Goal: Transaction & Acquisition: Book appointment/travel/reservation

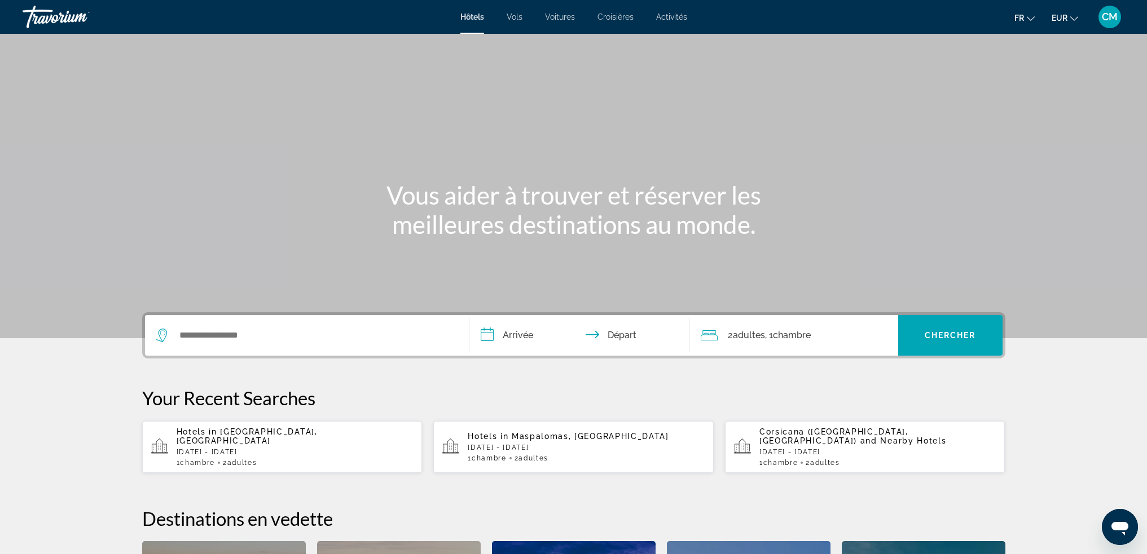
click at [247, 326] on div "Search widget" at bounding box center [306, 335] width 301 height 41
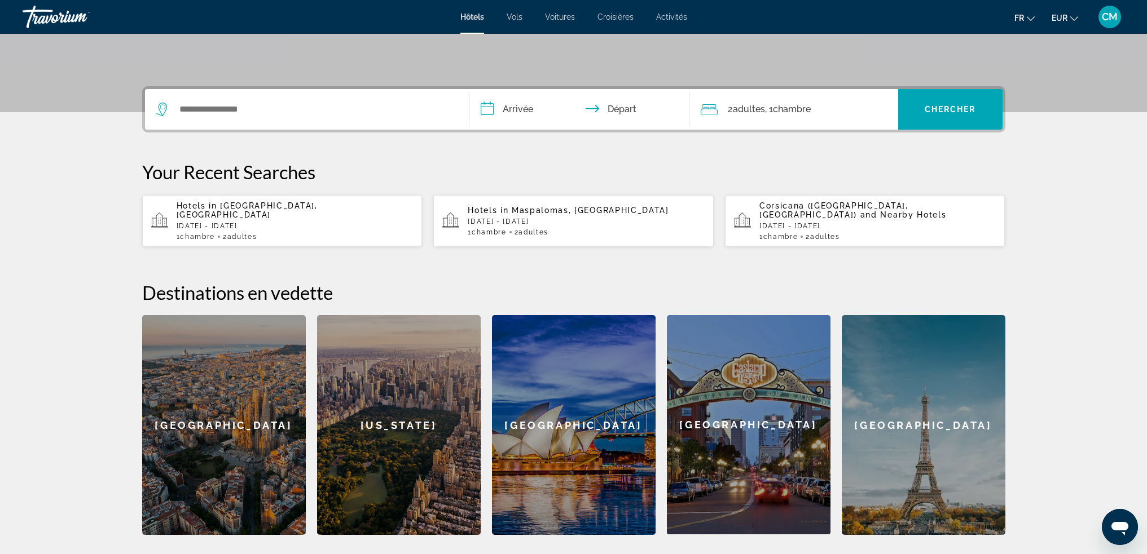
scroll to position [276, 0]
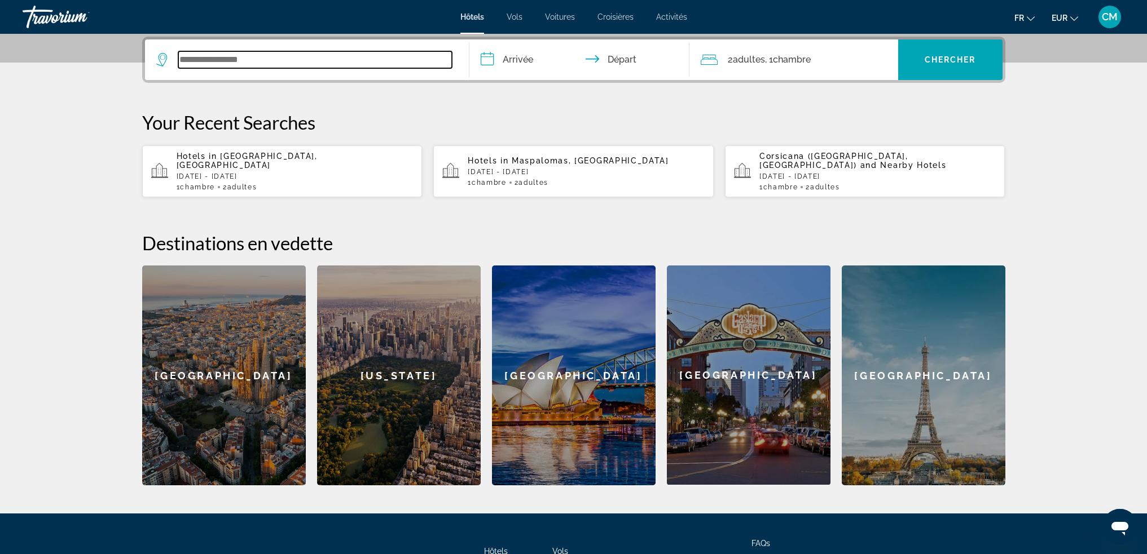
click at [260, 52] on input "Search widget" at bounding box center [315, 59] width 274 height 17
click at [248, 69] on div "Search widget" at bounding box center [306, 59] width 301 height 41
click at [249, 59] on input "Search widget" at bounding box center [315, 59] width 274 height 17
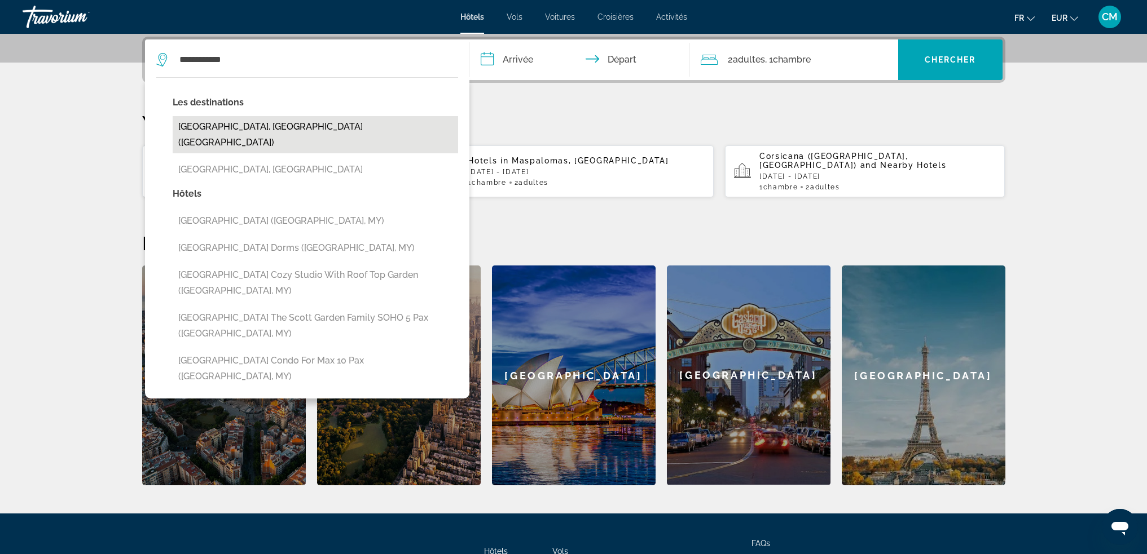
click at [252, 129] on button "[GEOGRAPHIC_DATA], [GEOGRAPHIC_DATA] ([GEOGRAPHIC_DATA])" at bounding box center [315, 134] width 285 height 37
type input "**********"
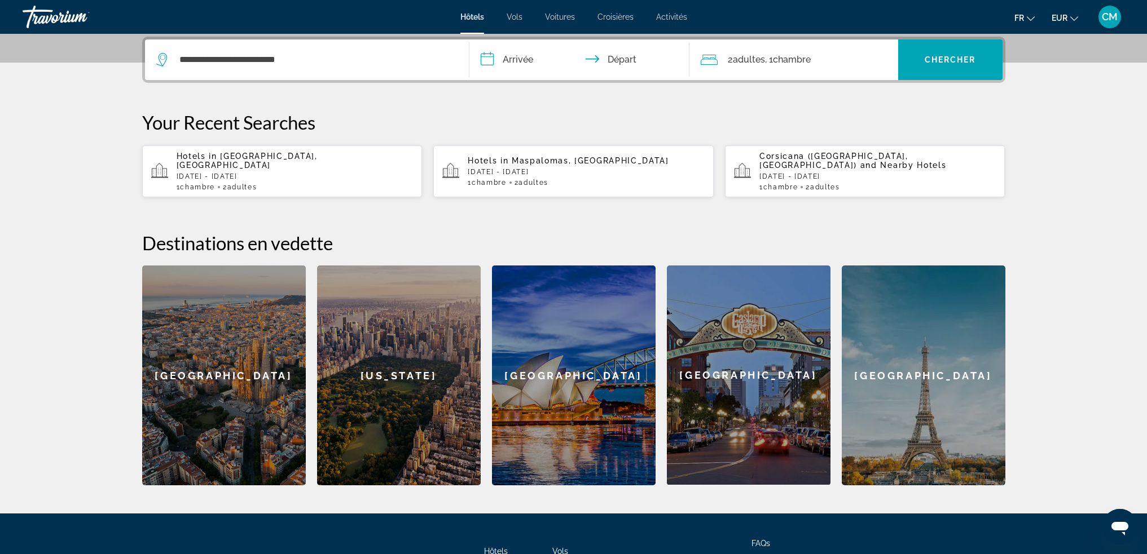
click at [534, 59] on input "**********" at bounding box center [581, 61] width 224 height 44
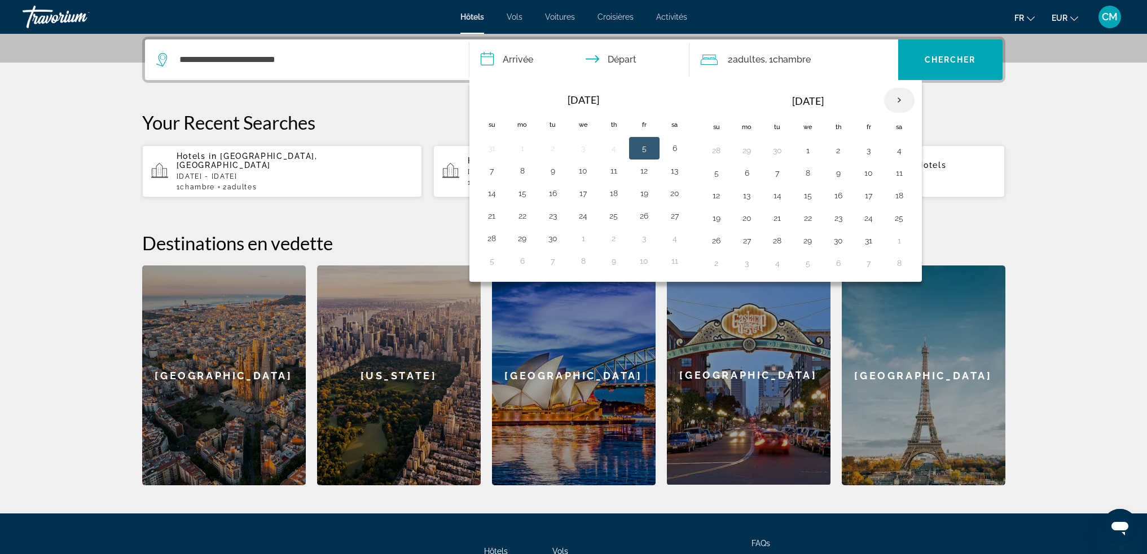
click at [906, 100] on th "Next month" at bounding box center [899, 100] width 30 height 25
click at [904, 100] on th "Next month" at bounding box center [899, 100] width 30 height 25
click at [903, 100] on th "Next month" at bounding box center [899, 100] width 30 height 25
click at [720, 240] on button "22" at bounding box center [716, 241] width 18 height 16
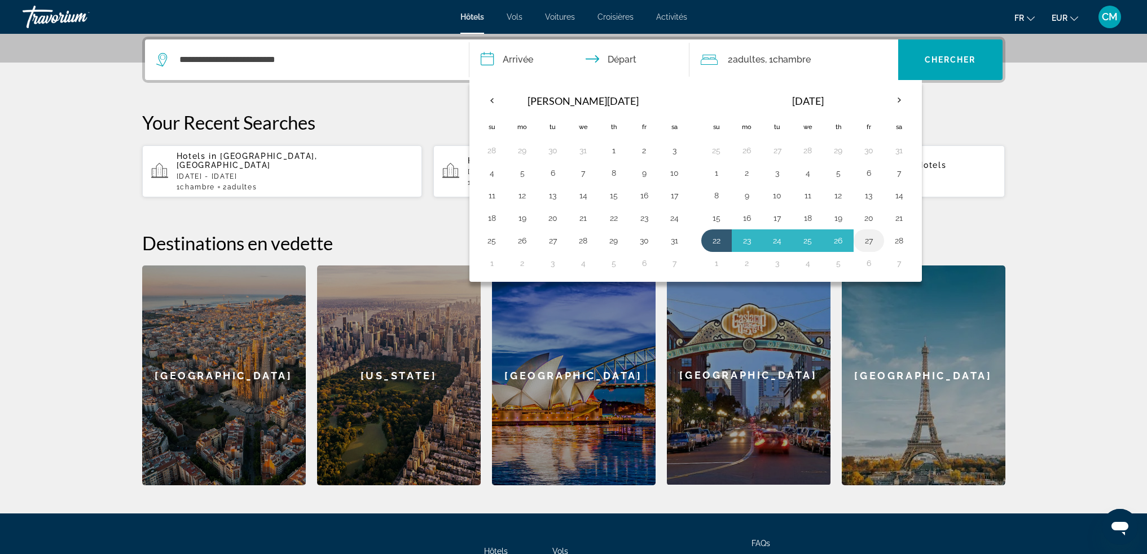
click at [869, 237] on button "27" at bounding box center [869, 241] width 18 height 16
type input "**********"
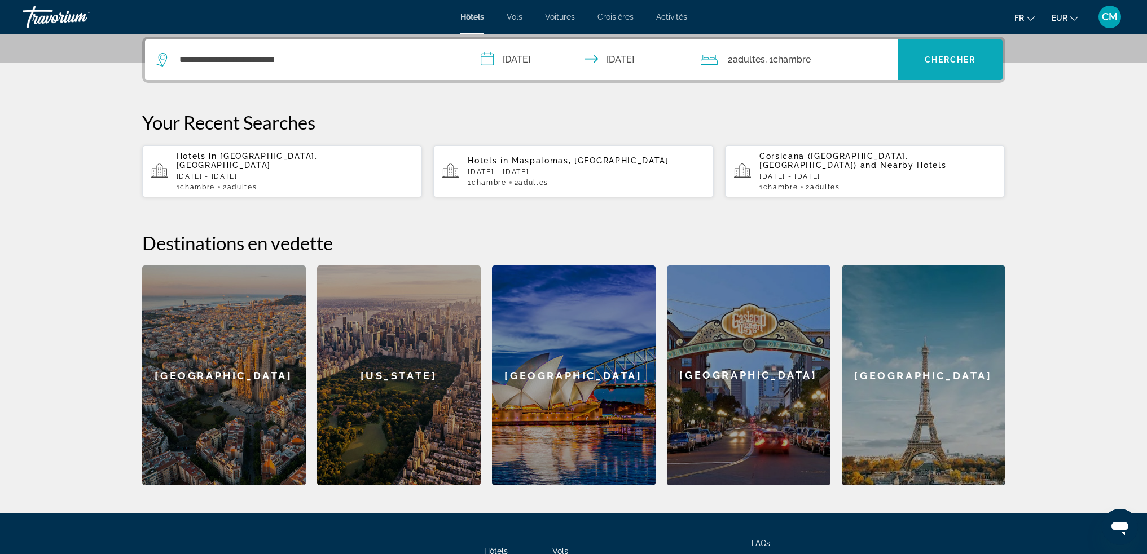
click at [959, 52] on span "Search widget" at bounding box center [950, 59] width 104 height 27
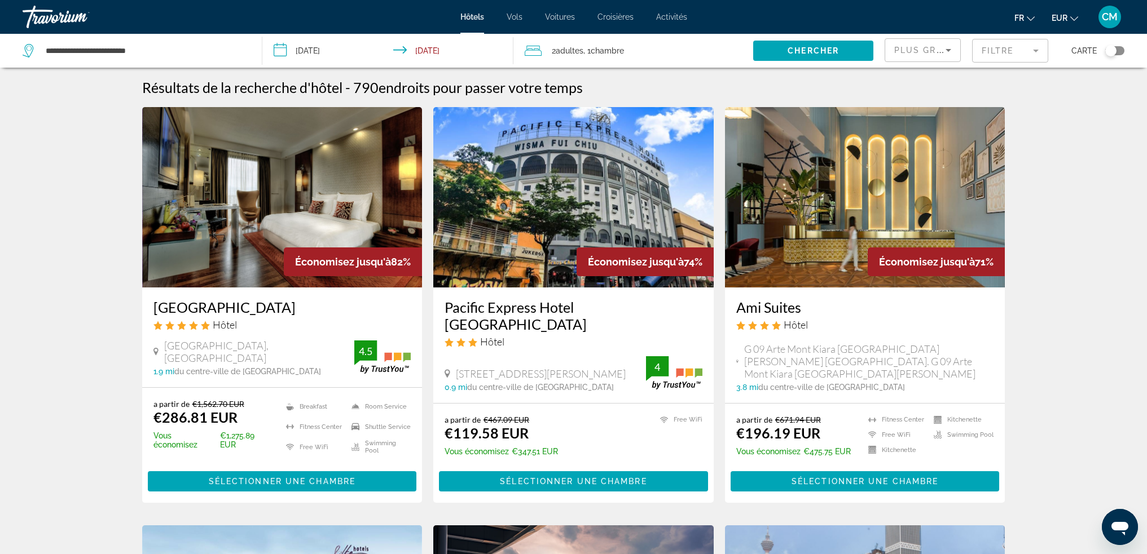
click at [316, 215] on img "Main content" at bounding box center [282, 197] width 280 height 180
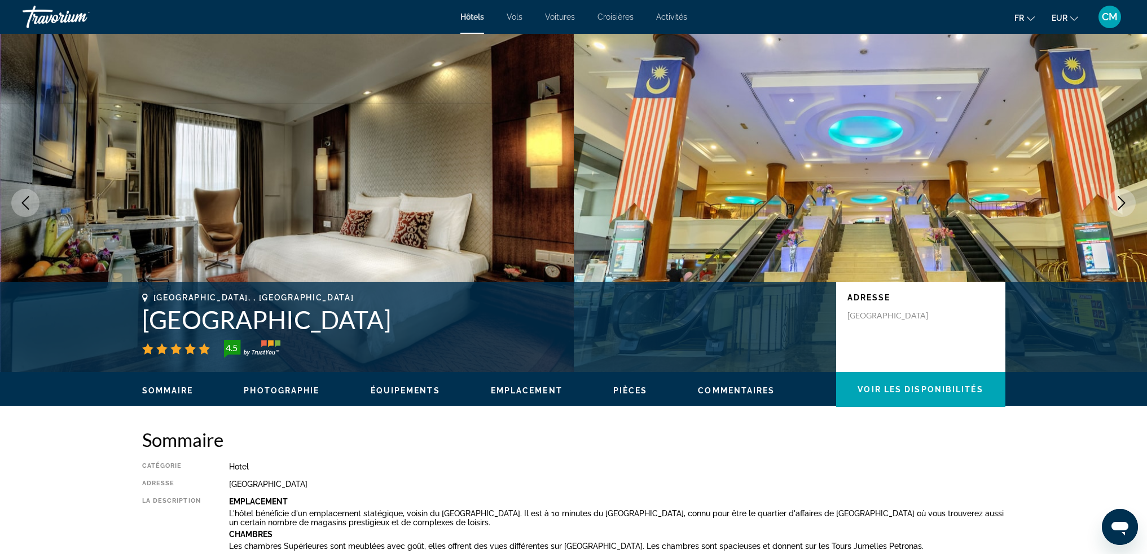
click at [1119, 205] on icon "Next image" at bounding box center [1121, 203] width 14 height 14
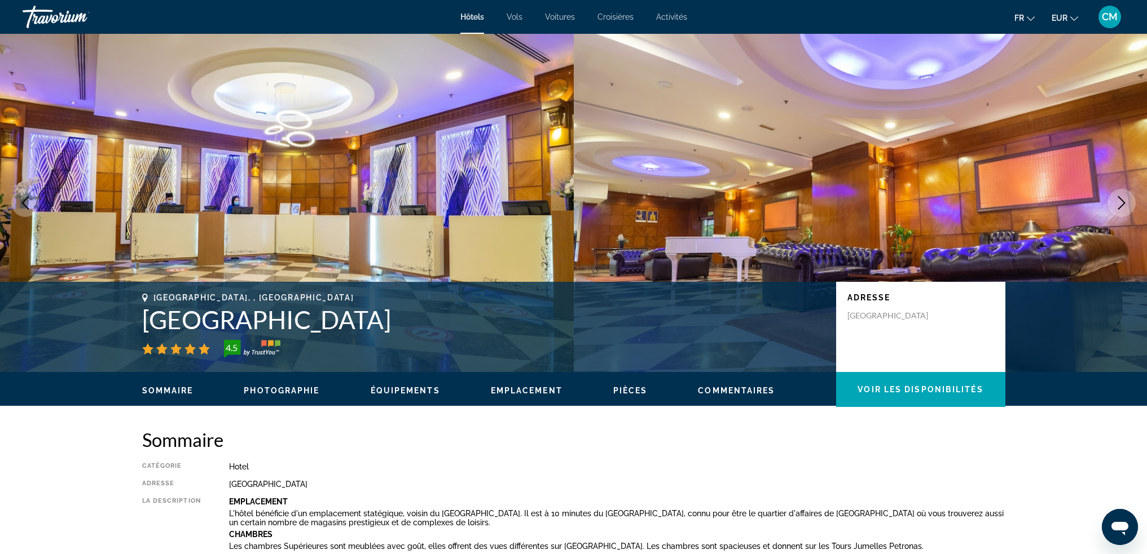
click at [1121, 201] on icon "Next image" at bounding box center [1121, 203] width 14 height 14
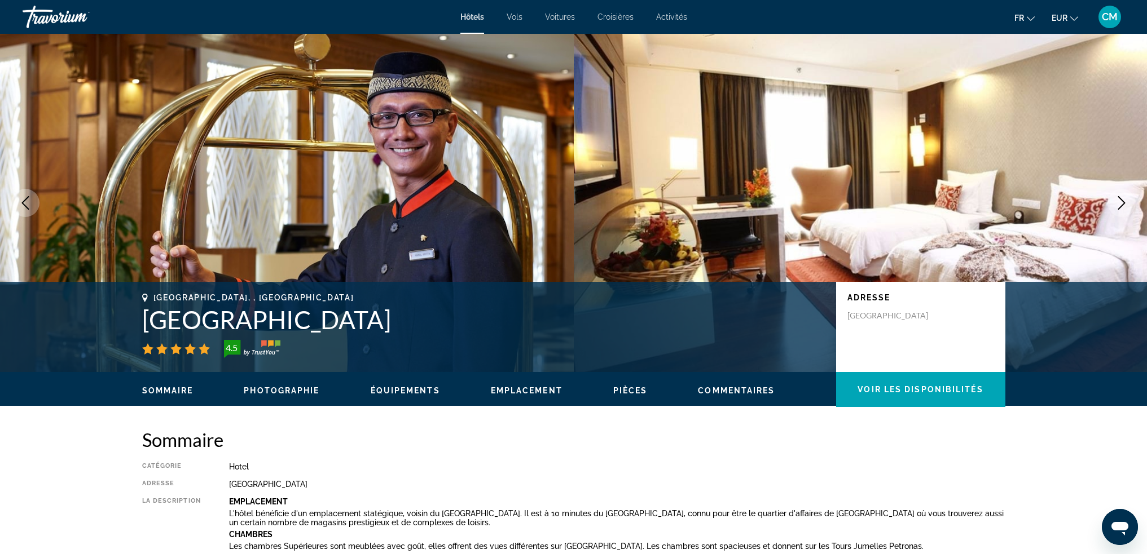
click at [1121, 201] on icon "Next image" at bounding box center [1121, 203] width 14 height 14
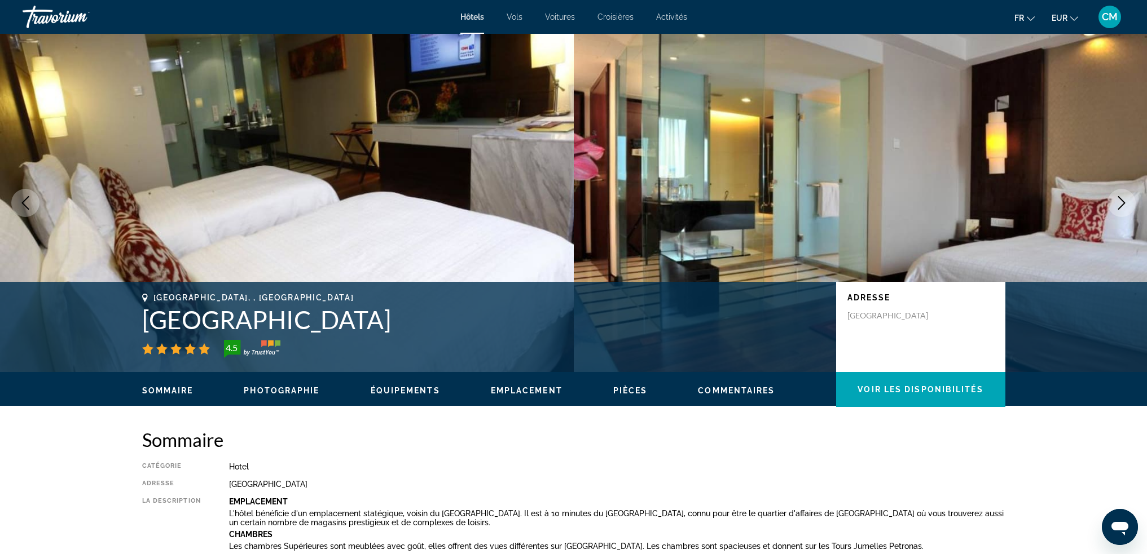
click at [1121, 201] on icon "Next image" at bounding box center [1121, 203] width 14 height 14
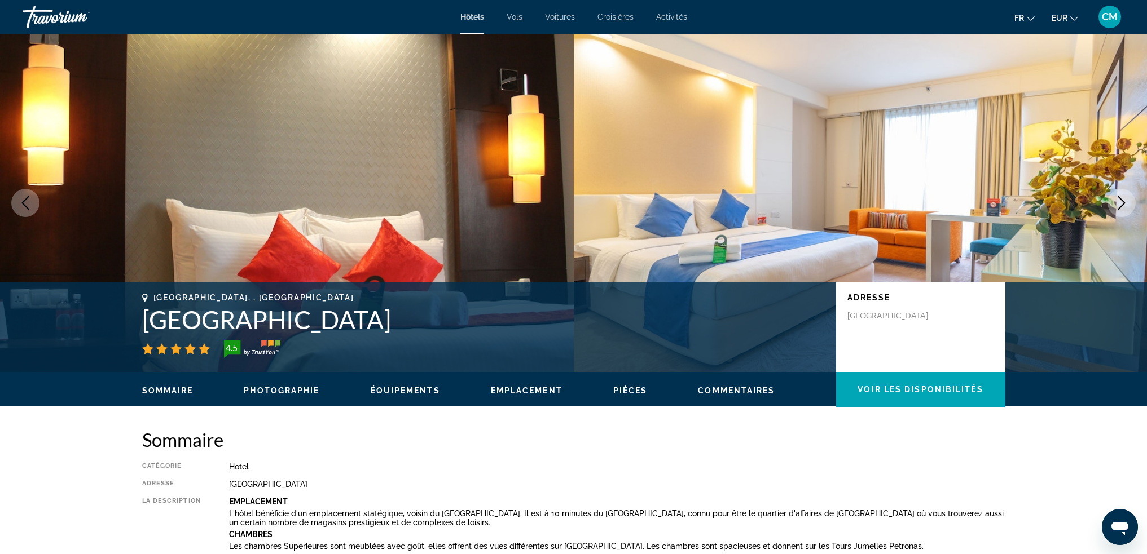
click at [1121, 201] on icon "Next image" at bounding box center [1121, 203] width 14 height 14
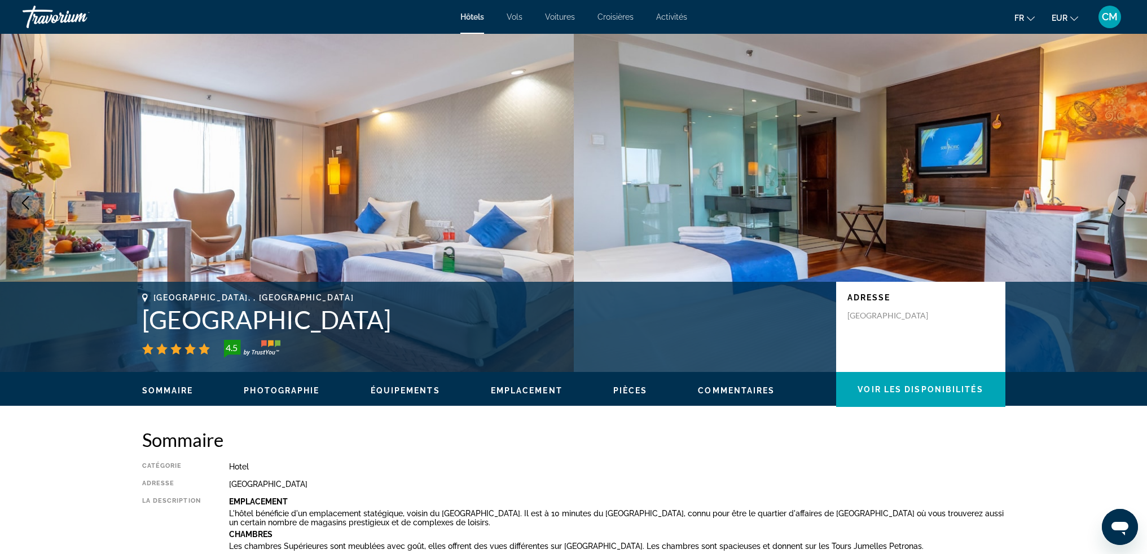
click at [1121, 201] on icon "Next image" at bounding box center [1121, 203] width 14 height 14
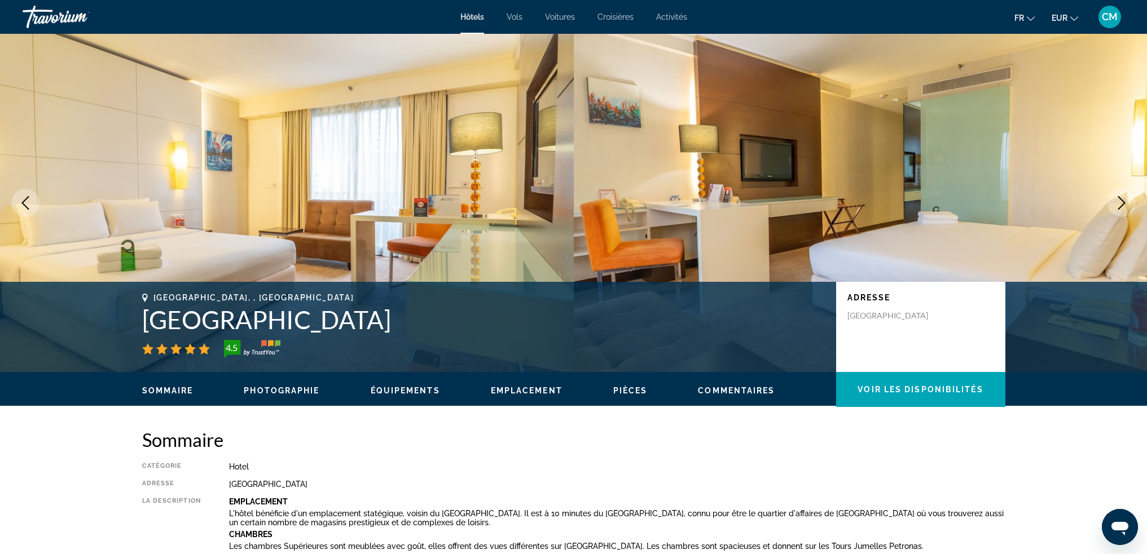
click at [1121, 201] on icon "Next image" at bounding box center [1121, 203] width 14 height 14
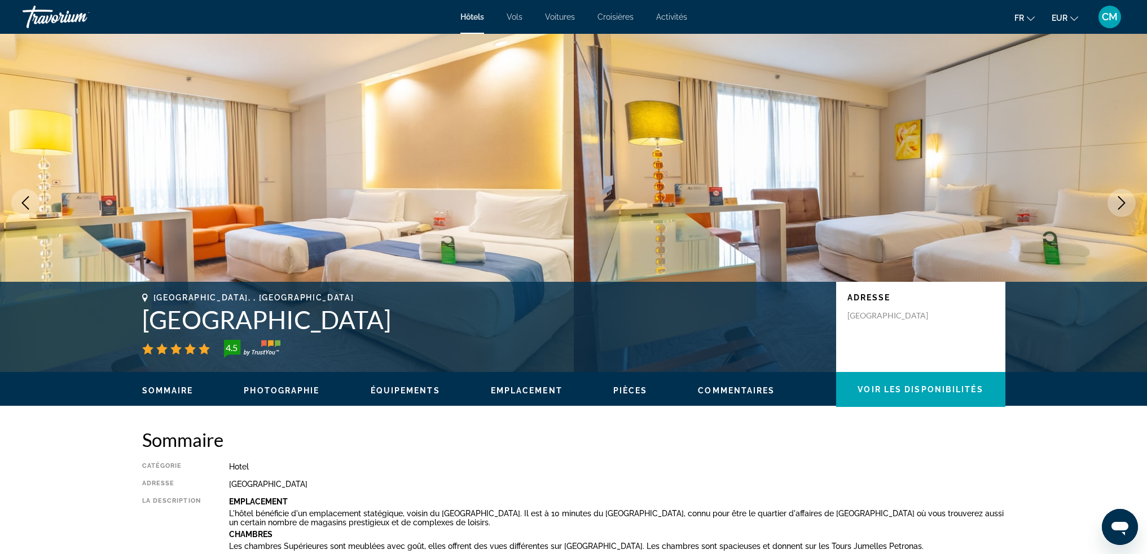
click at [1121, 201] on icon "Next image" at bounding box center [1121, 203] width 14 height 14
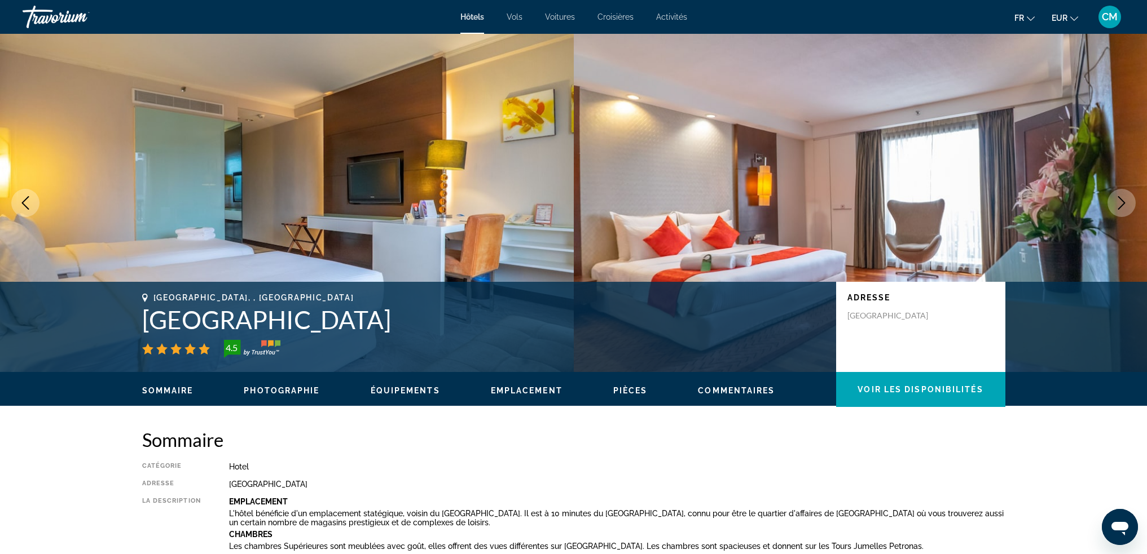
click at [1121, 201] on icon "Next image" at bounding box center [1121, 203] width 14 height 14
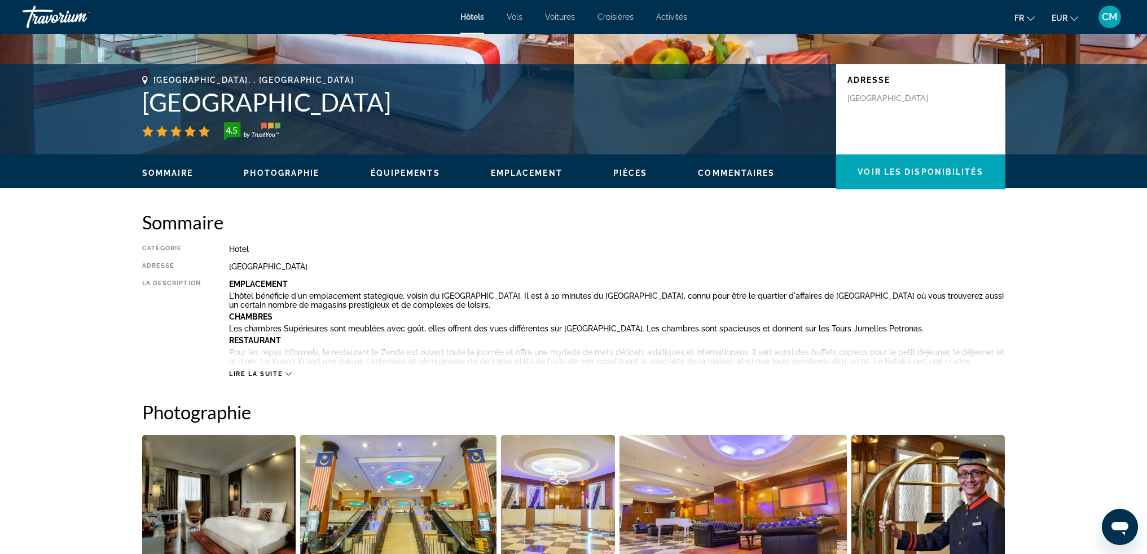
scroll to position [226, 0]
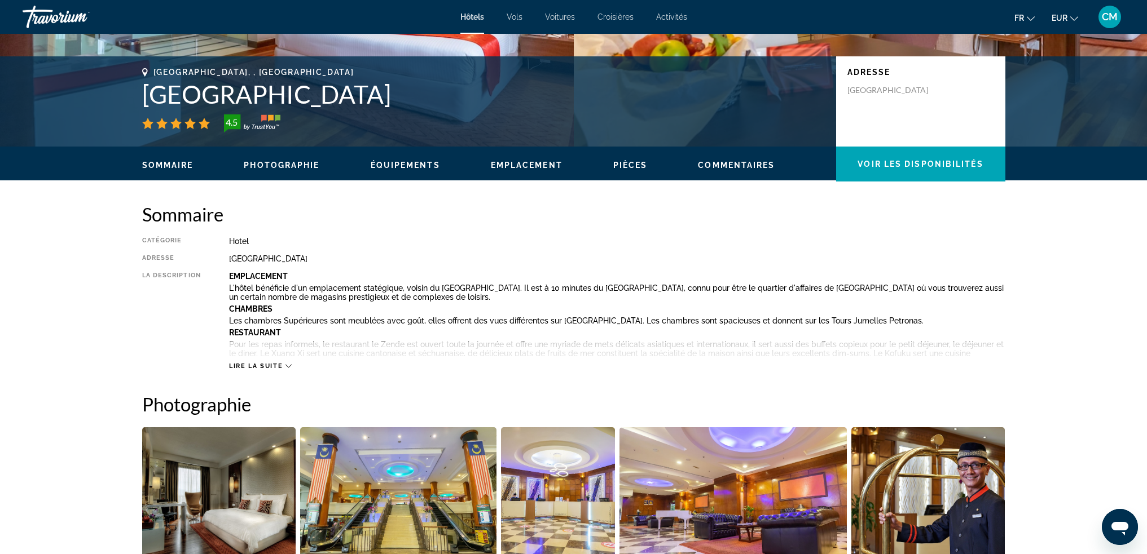
click at [282, 363] on span "Lire la suite" at bounding box center [256, 366] width 54 height 7
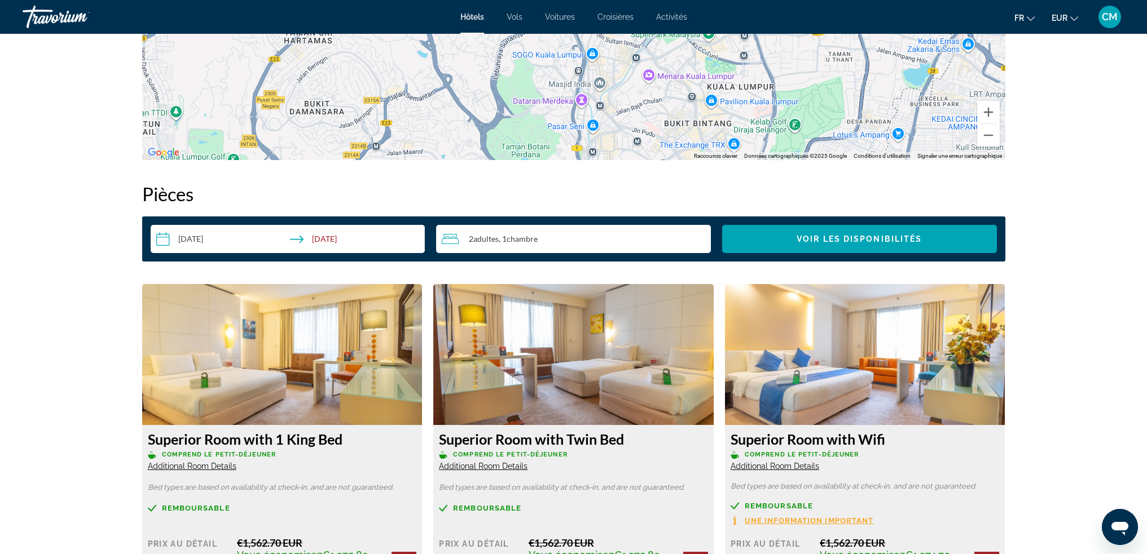
scroll to position [1410, 0]
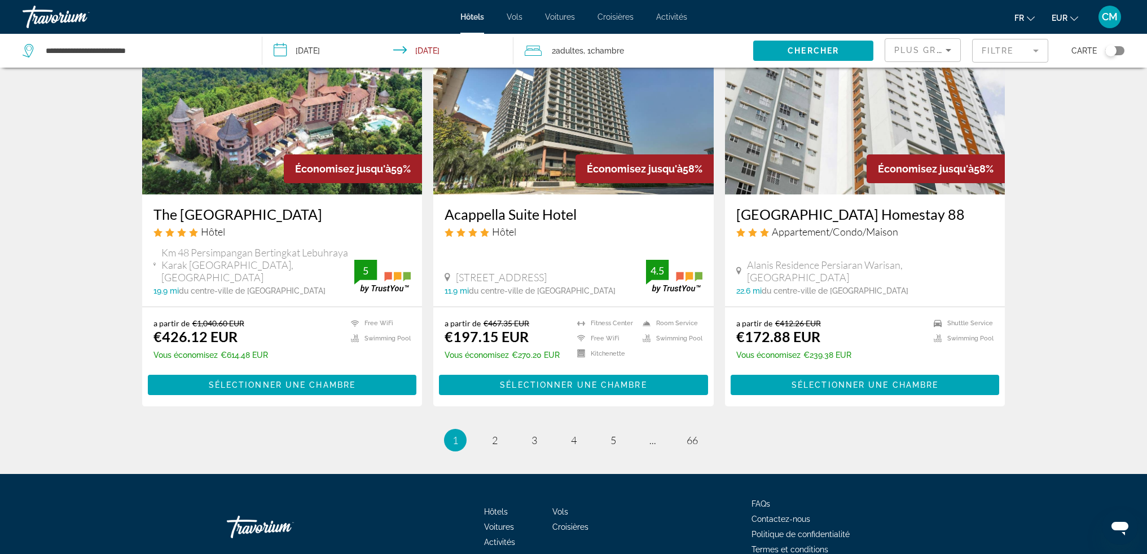
scroll to position [1354, 0]
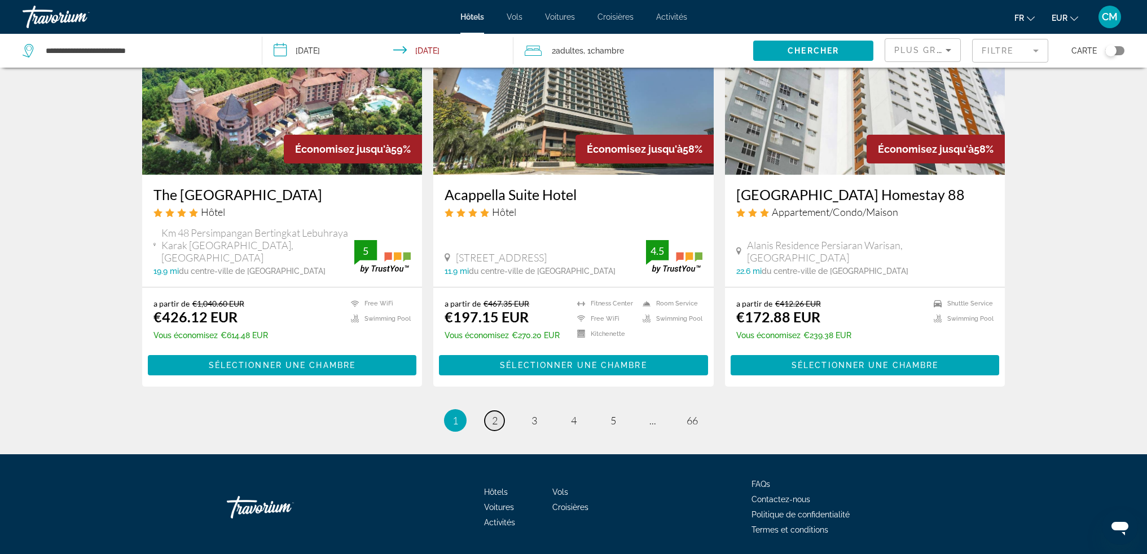
click at [491, 411] on link "page 2" at bounding box center [494, 421] width 20 height 20
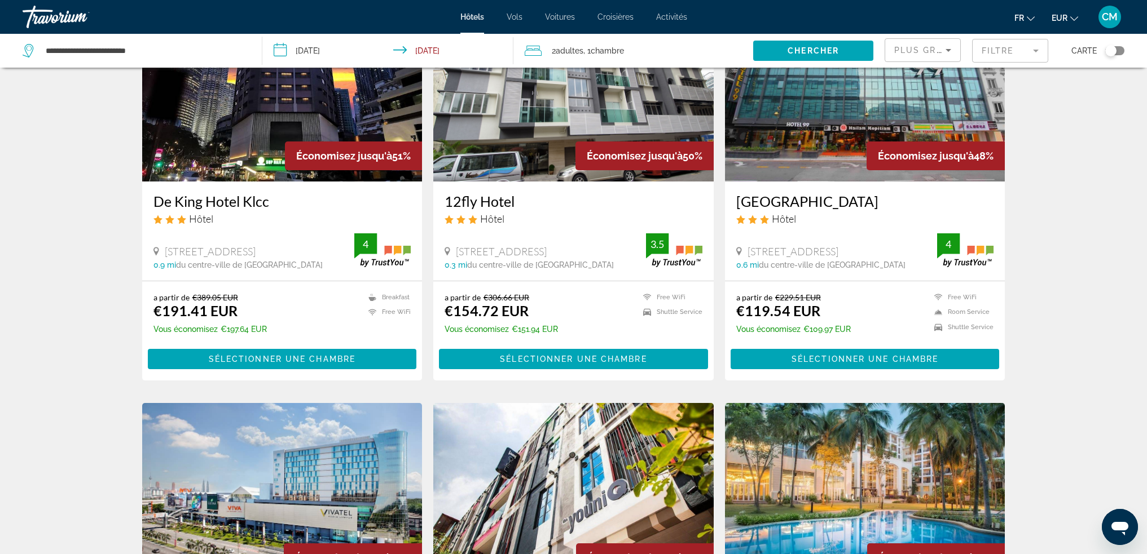
scroll to position [790, 0]
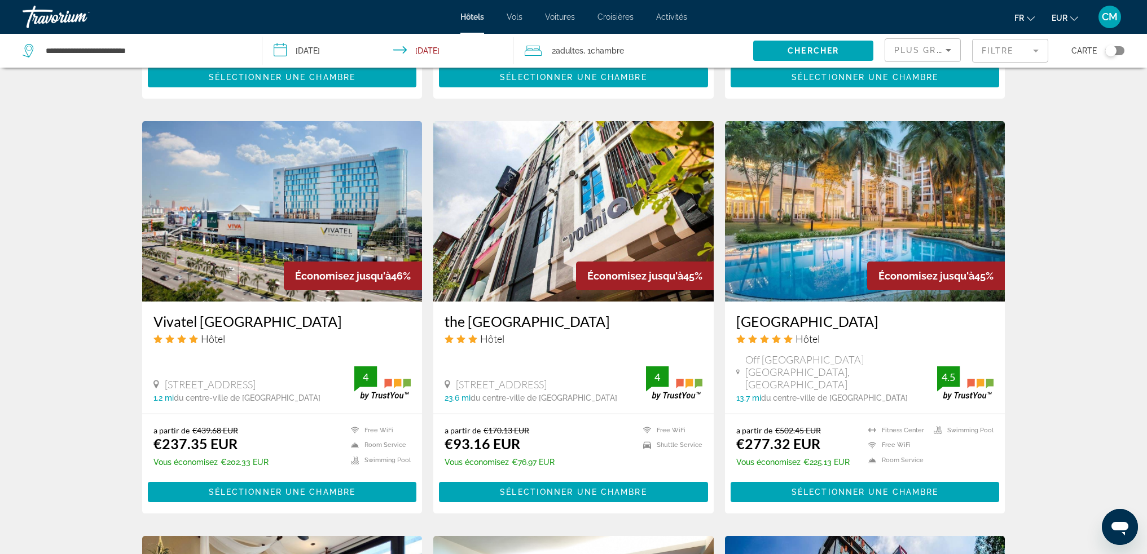
click at [875, 205] on img "Main content" at bounding box center [865, 211] width 280 height 180
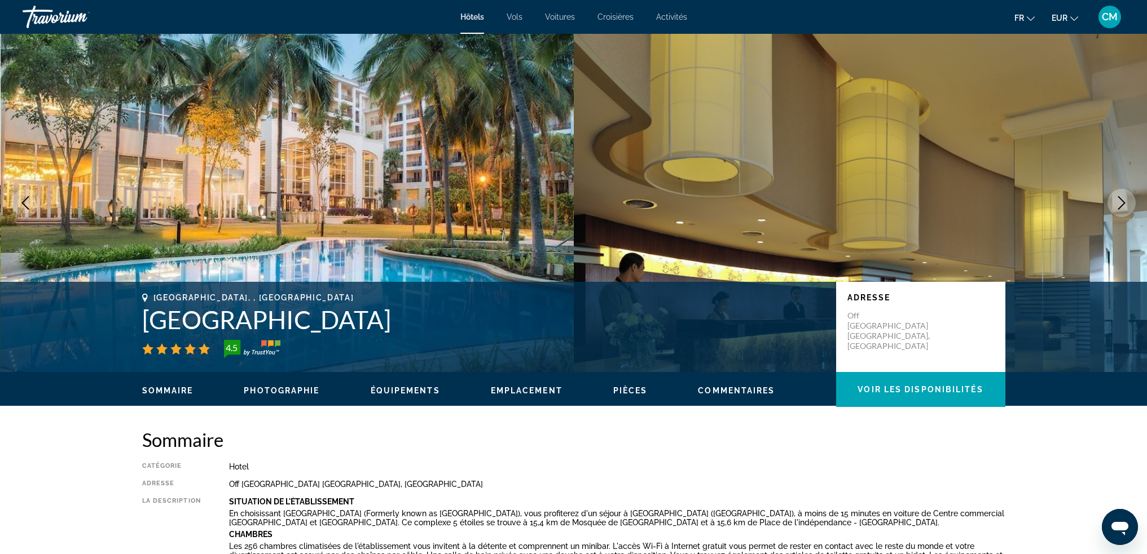
click at [1115, 207] on icon "Next image" at bounding box center [1121, 203] width 14 height 14
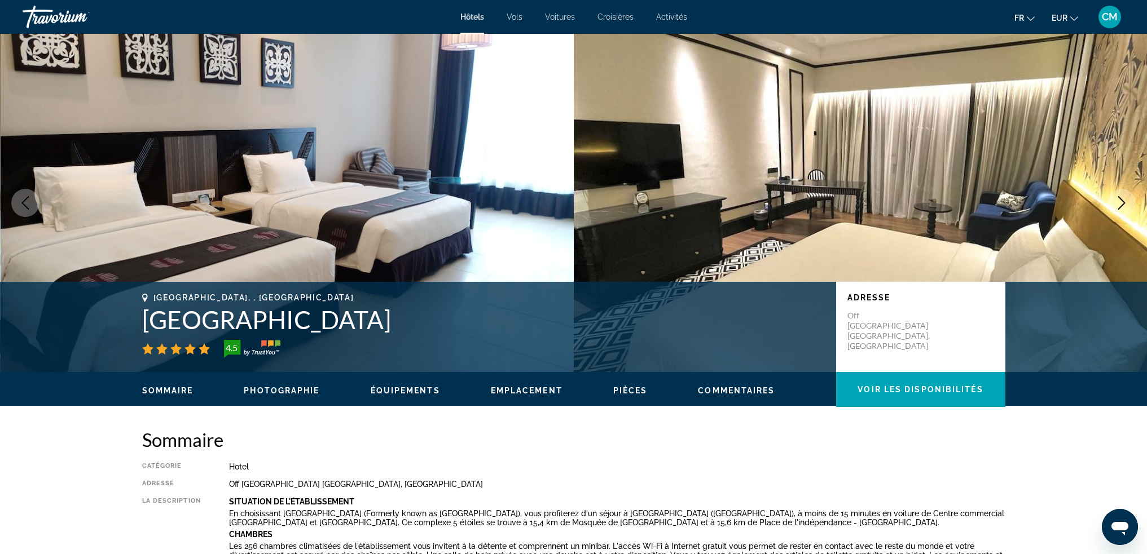
click at [1115, 207] on icon "Next image" at bounding box center [1121, 203] width 14 height 14
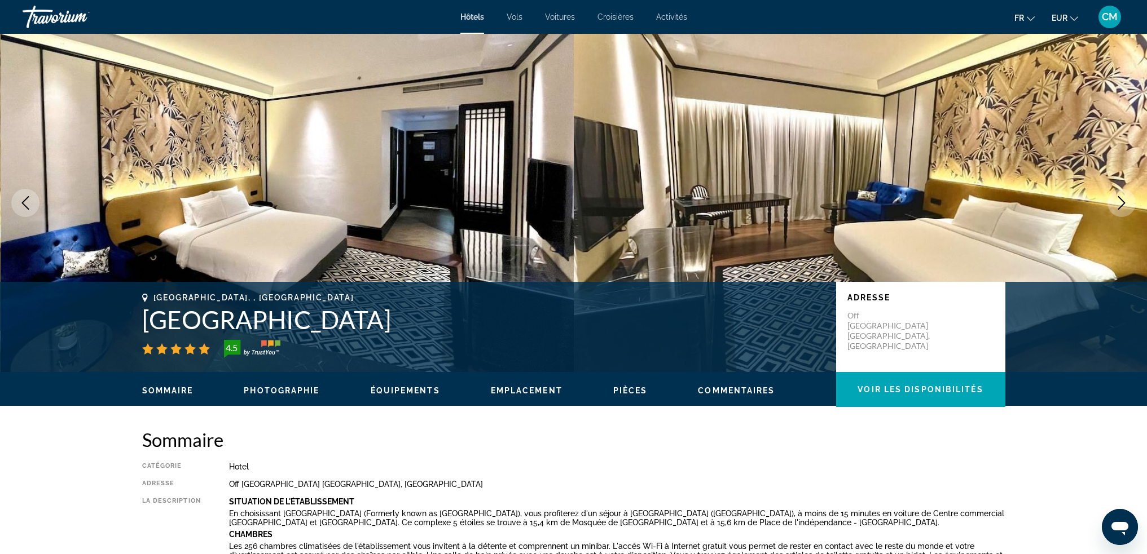
click at [1115, 207] on icon "Next image" at bounding box center [1121, 203] width 14 height 14
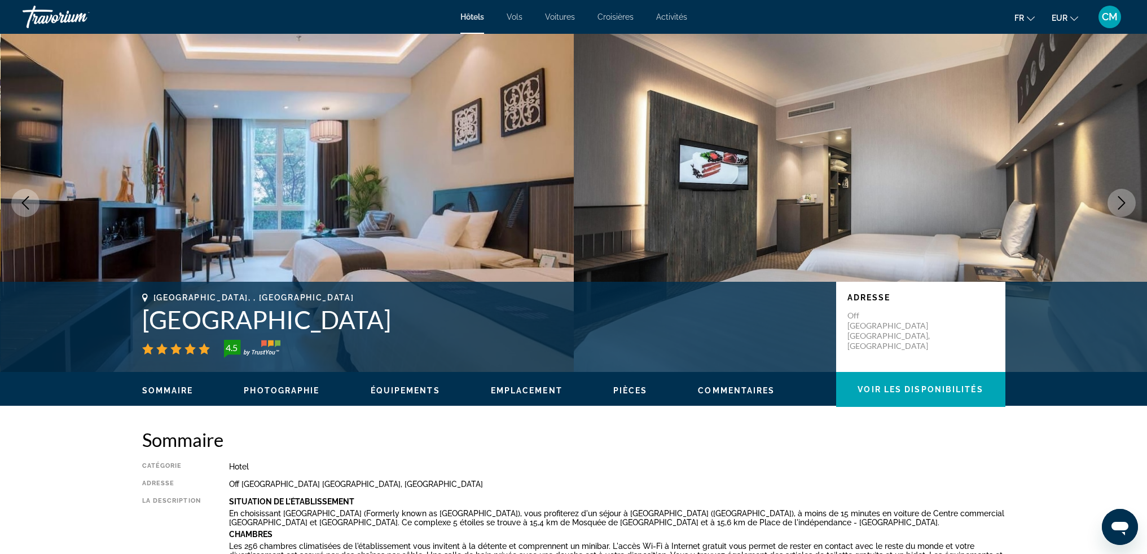
click at [1115, 207] on icon "Next image" at bounding box center [1121, 203] width 14 height 14
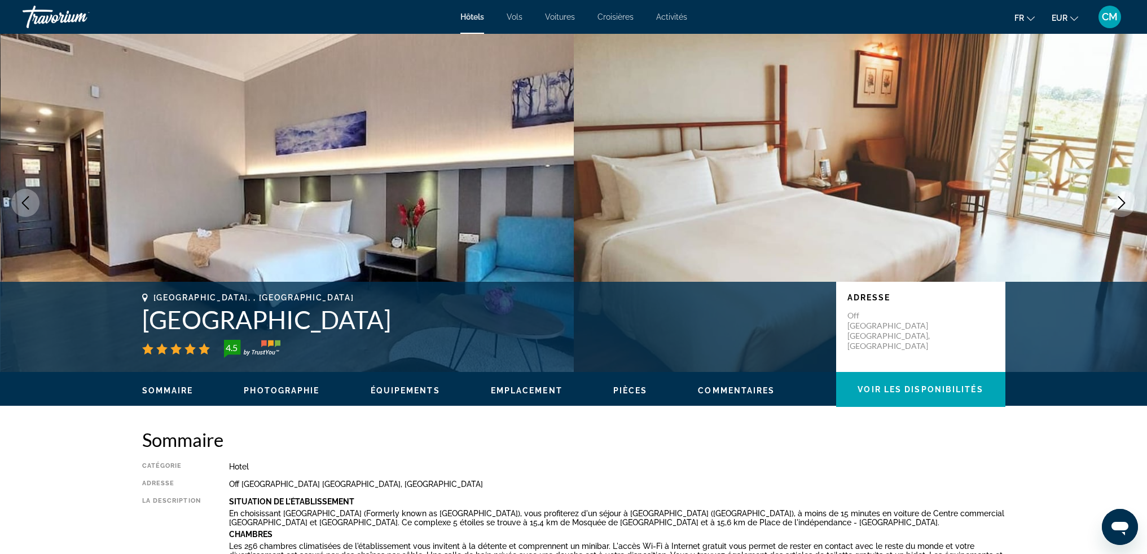
click at [1115, 207] on icon "Next image" at bounding box center [1121, 203] width 14 height 14
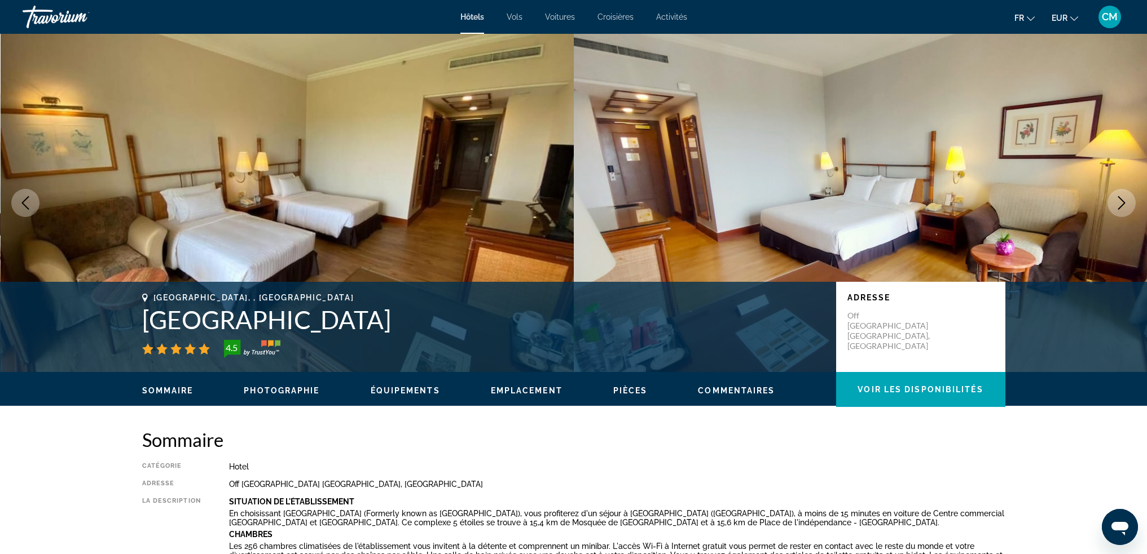
click at [1115, 207] on icon "Next image" at bounding box center [1121, 203] width 14 height 14
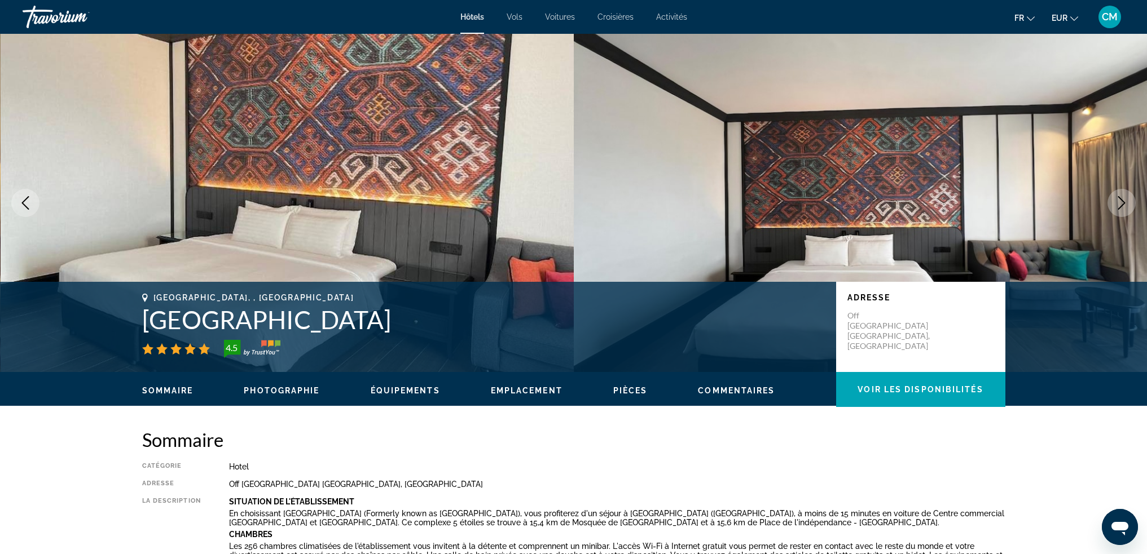
click at [1115, 207] on icon "Next image" at bounding box center [1121, 203] width 14 height 14
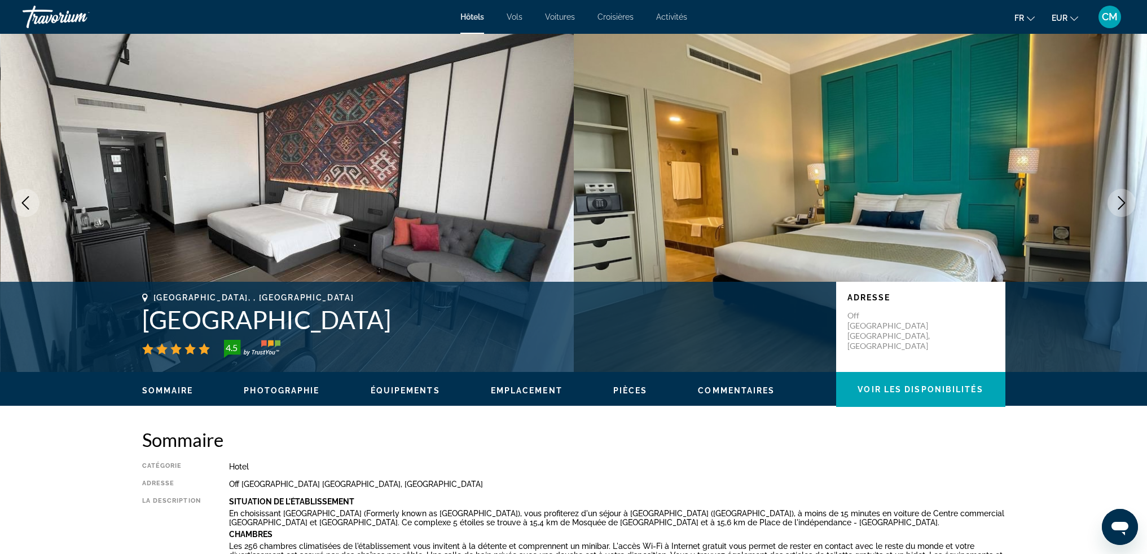
click at [1115, 207] on icon "Next image" at bounding box center [1121, 203] width 14 height 14
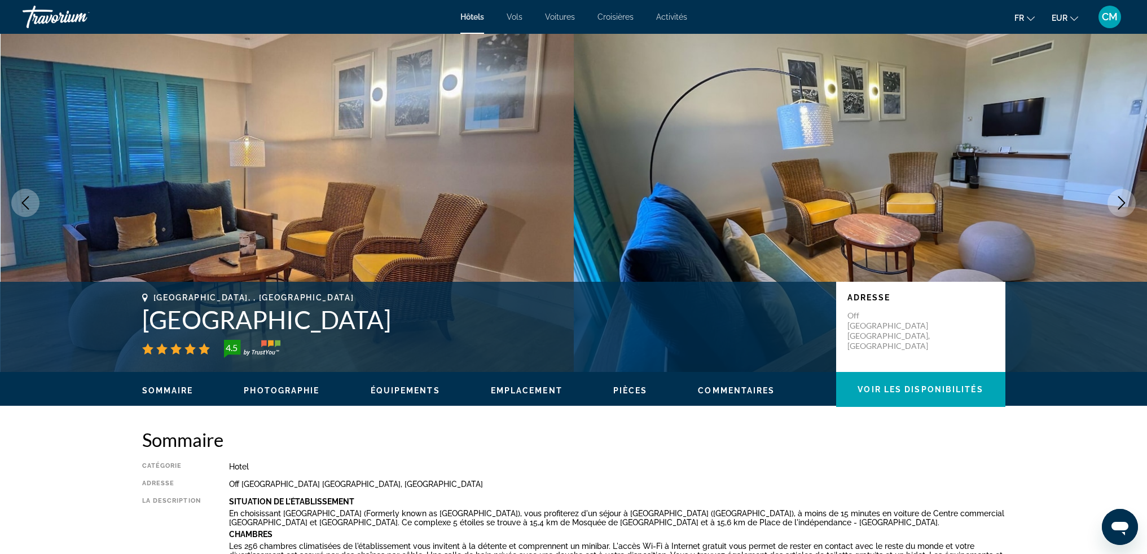
click at [1115, 207] on icon "Next image" at bounding box center [1121, 203] width 14 height 14
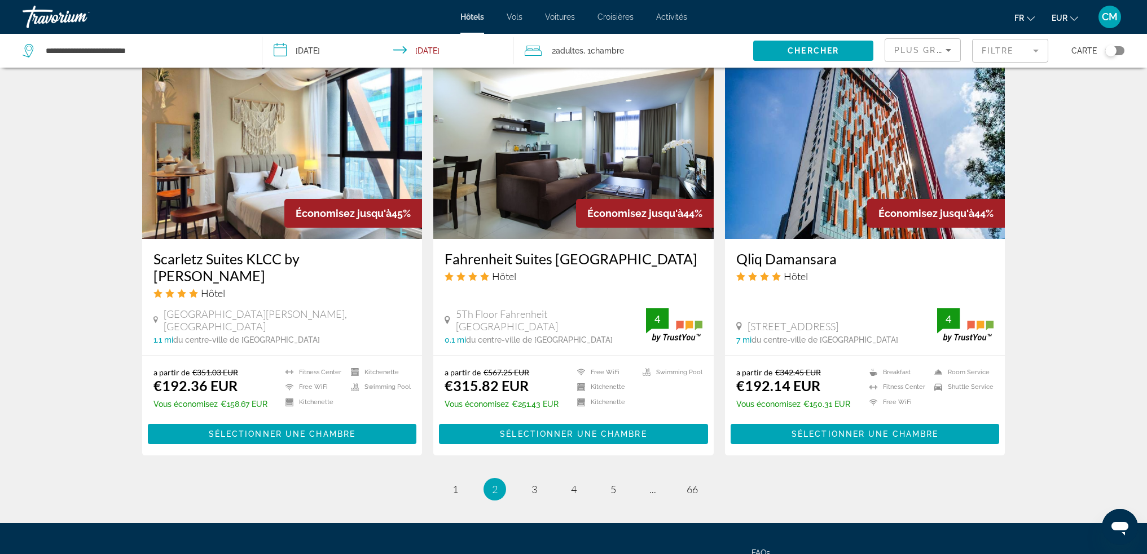
scroll to position [1346, 0]
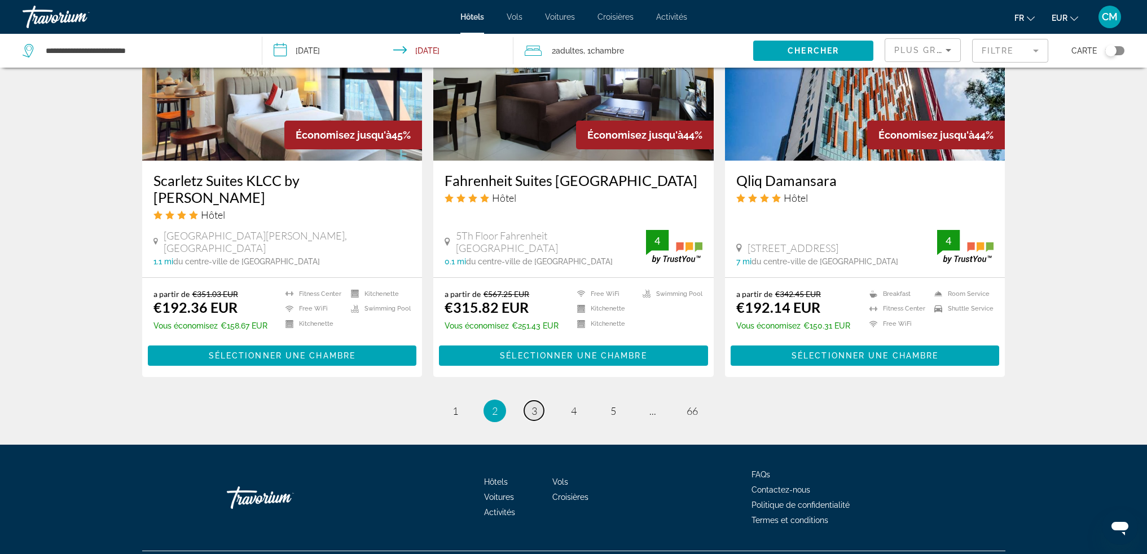
click at [527, 401] on link "page 3" at bounding box center [534, 411] width 20 height 20
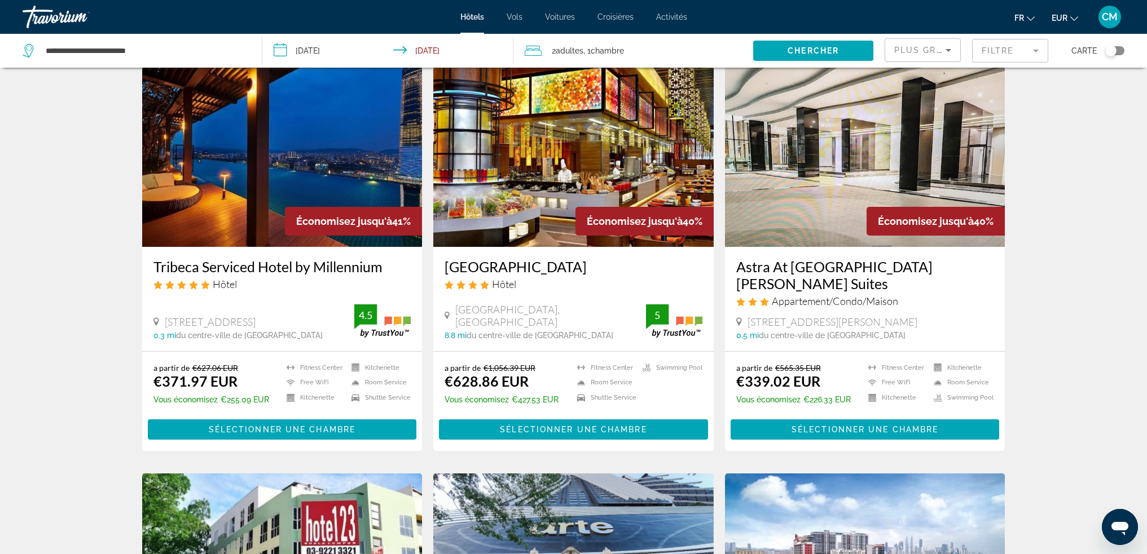
scroll to position [790, 0]
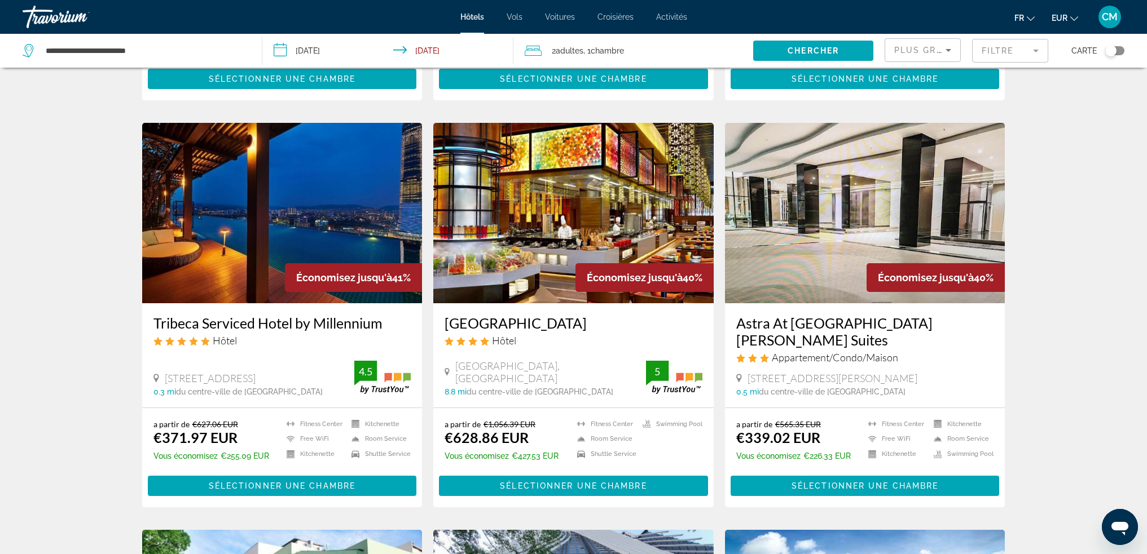
click at [319, 213] on img "Main content" at bounding box center [282, 213] width 280 height 180
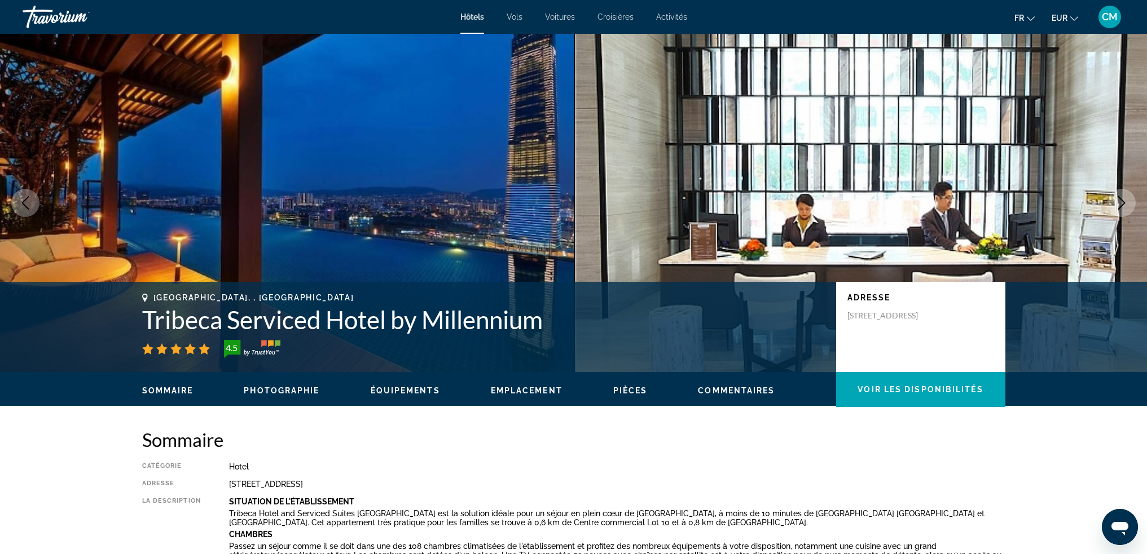
click at [1118, 206] on icon "Next image" at bounding box center [1121, 203] width 14 height 14
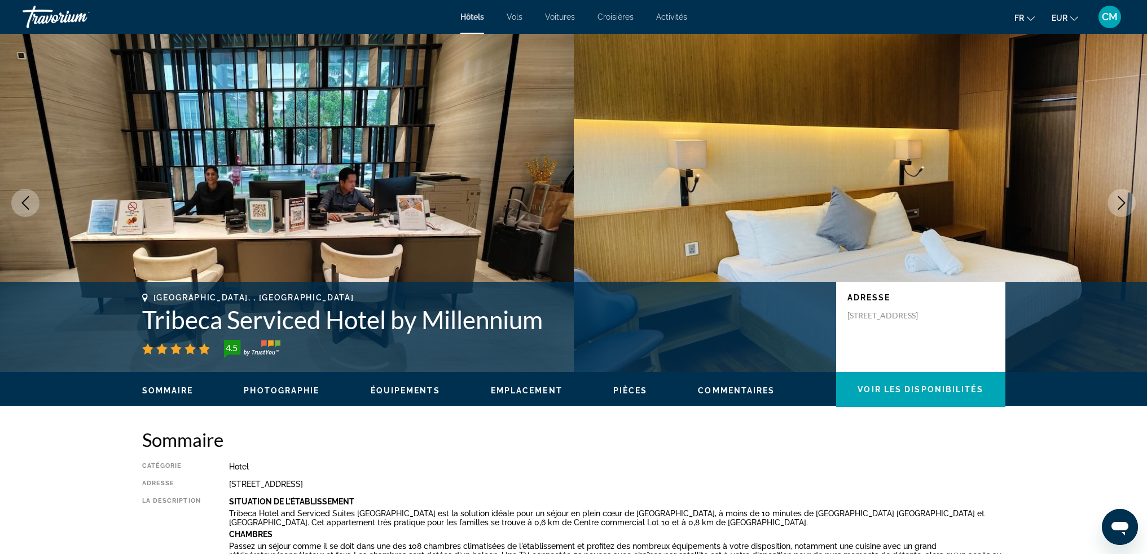
click at [1118, 206] on icon "Next image" at bounding box center [1121, 203] width 14 height 14
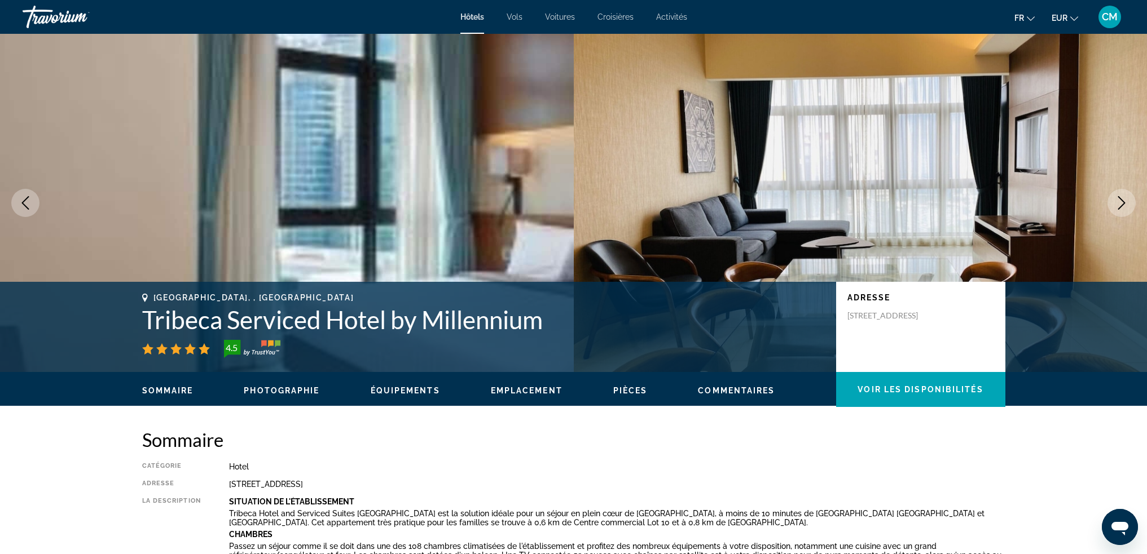
click at [1118, 206] on icon "Next image" at bounding box center [1121, 203] width 14 height 14
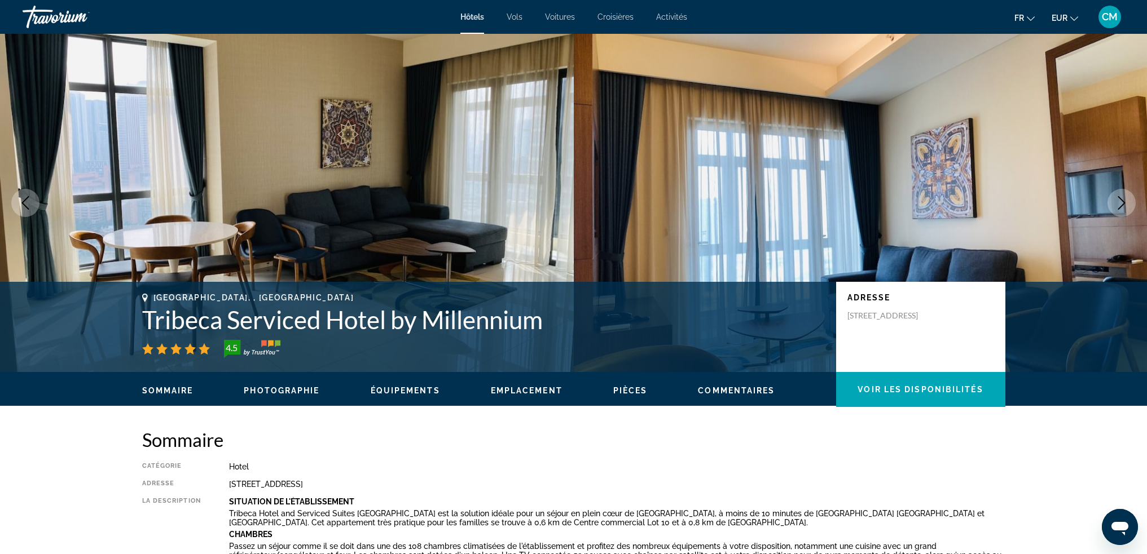
click at [1118, 206] on icon "Next image" at bounding box center [1121, 203] width 14 height 14
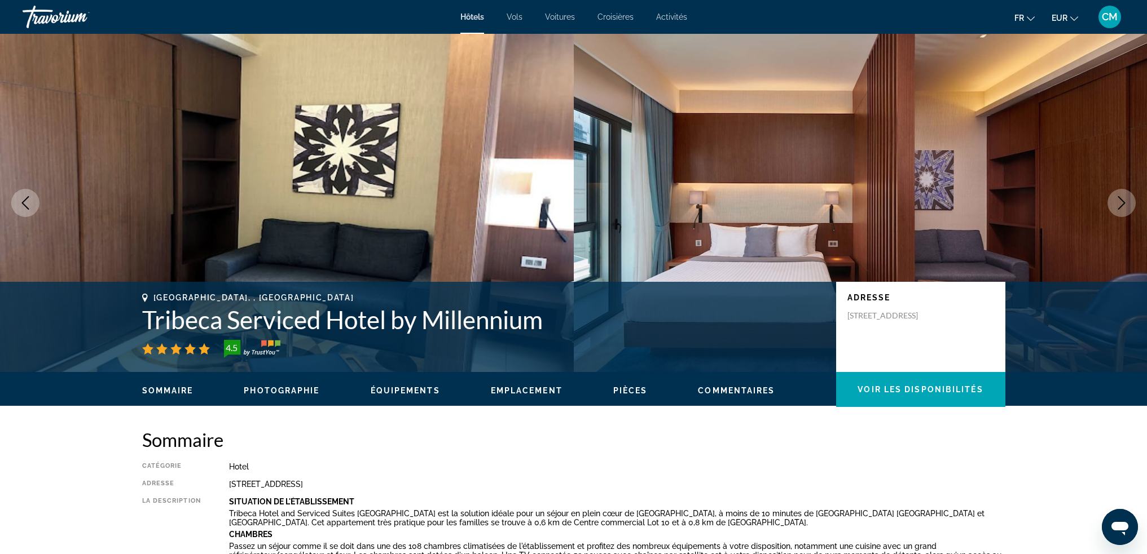
click at [1118, 206] on icon "Next image" at bounding box center [1121, 203] width 14 height 14
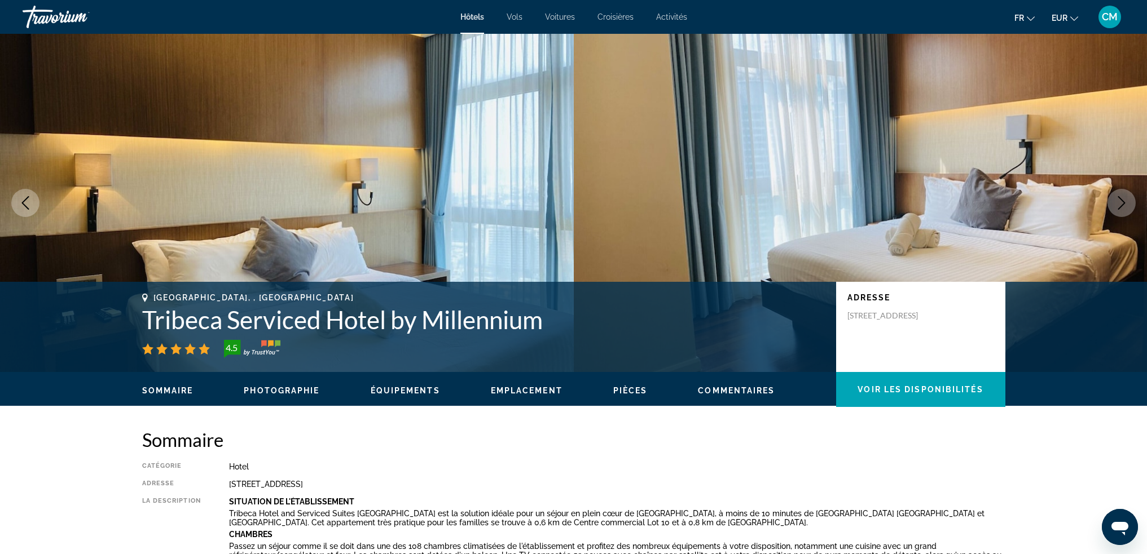
click at [1118, 206] on icon "Next image" at bounding box center [1121, 203] width 14 height 14
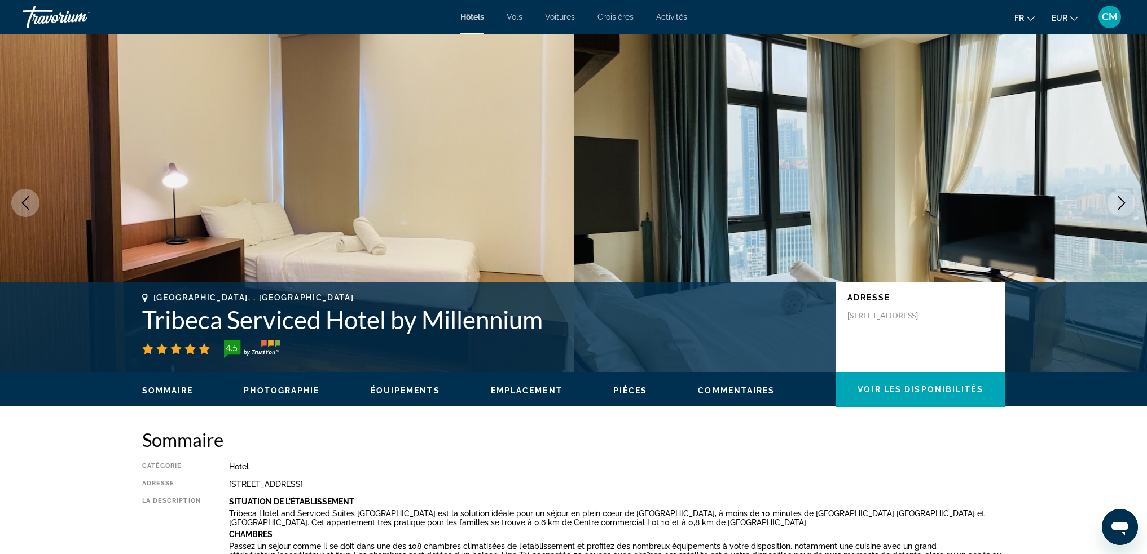
click at [1118, 206] on icon "Next image" at bounding box center [1121, 203] width 14 height 14
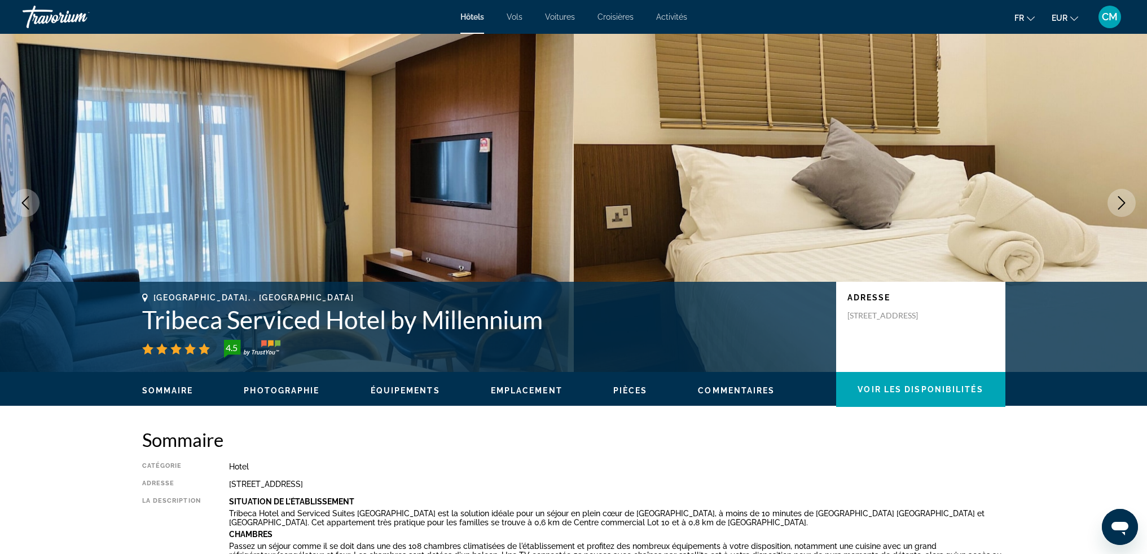
click at [1118, 206] on icon "Next image" at bounding box center [1121, 203] width 14 height 14
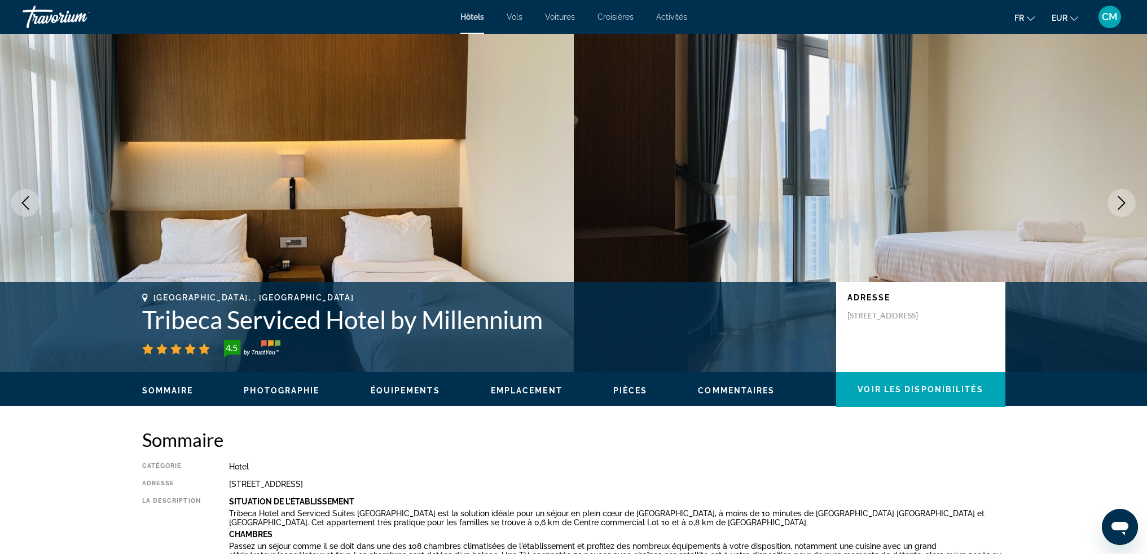
click at [1118, 206] on icon "Next image" at bounding box center [1121, 203] width 14 height 14
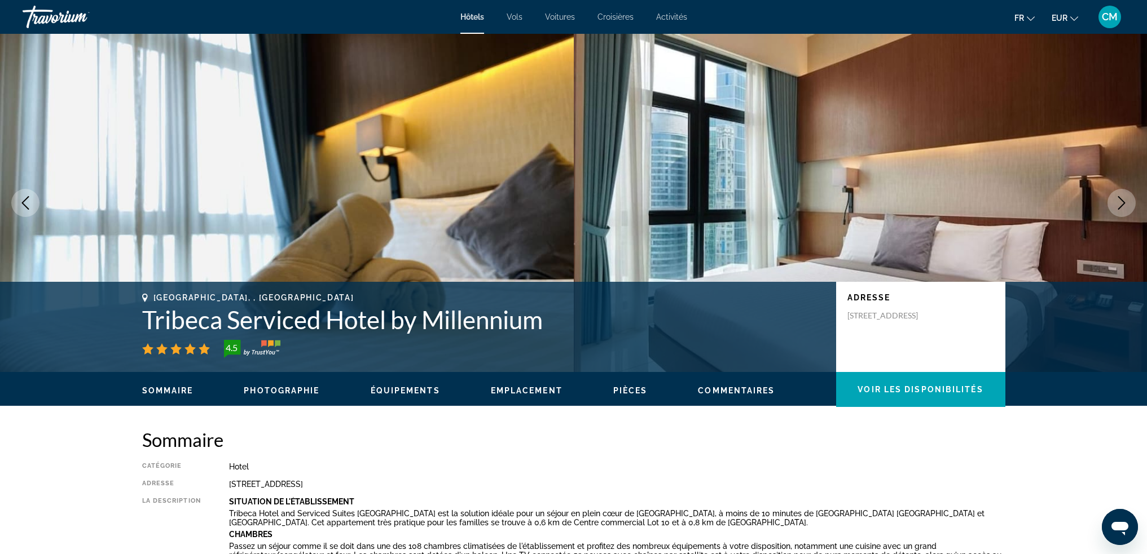
click at [1118, 206] on icon "Next image" at bounding box center [1121, 203] width 14 height 14
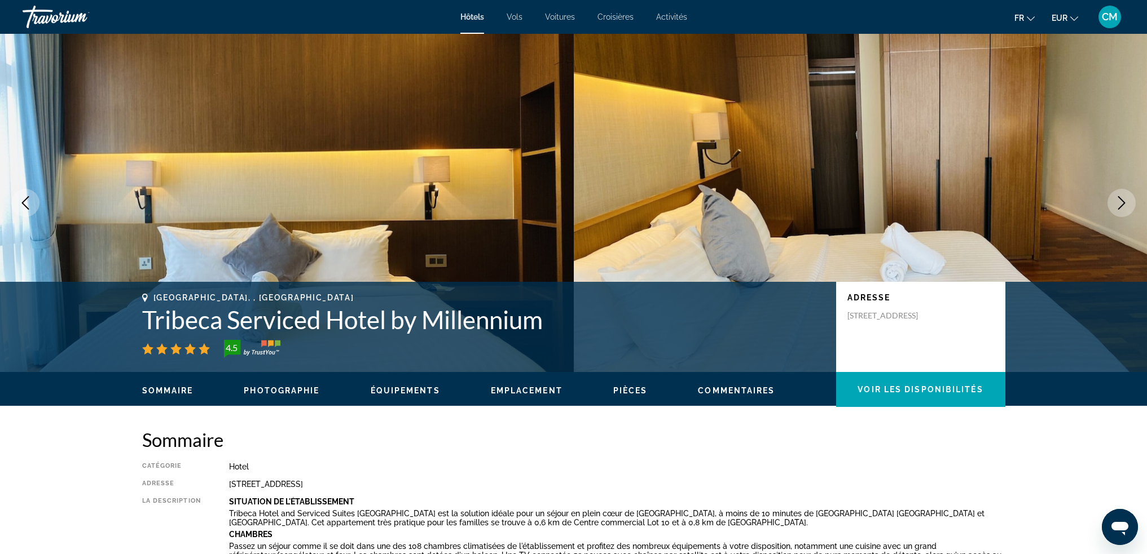
click at [1118, 206] on icon "Next image" at bounding box center [1121, 203] width 14 height 14
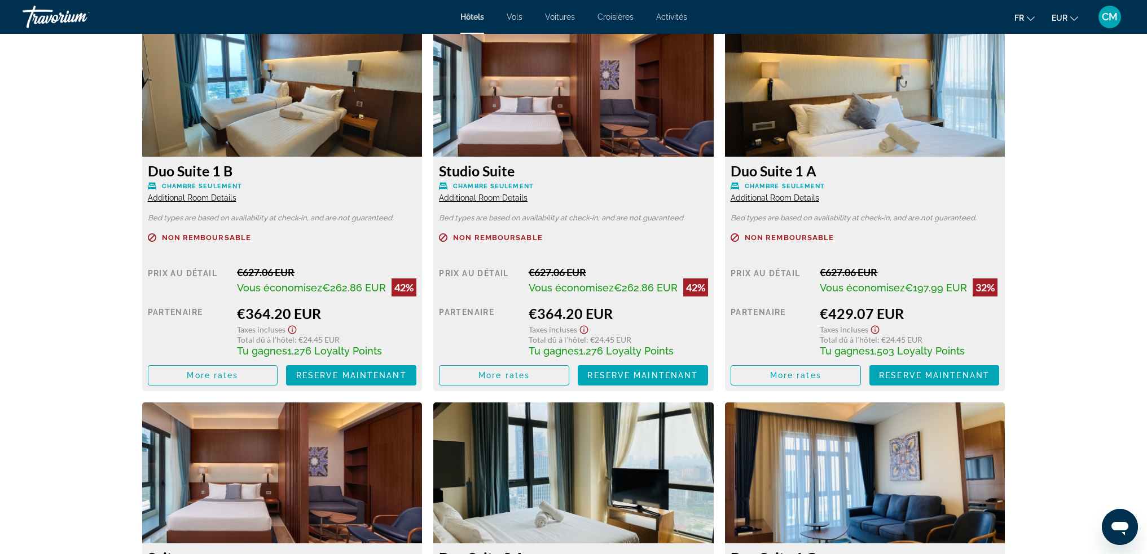
scroll to position [1692, 0]
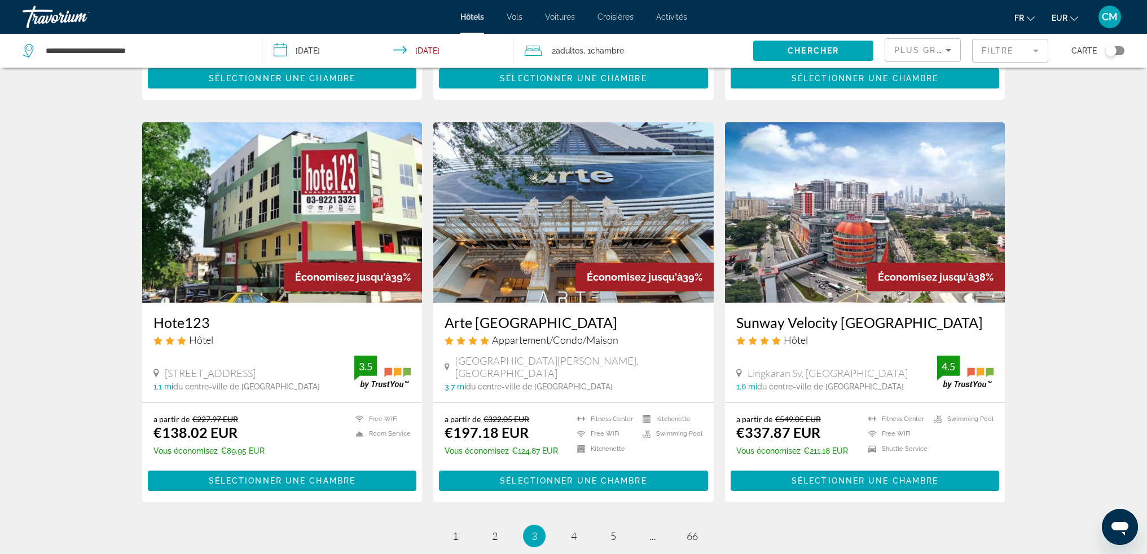
scroll to position [1346, 0]
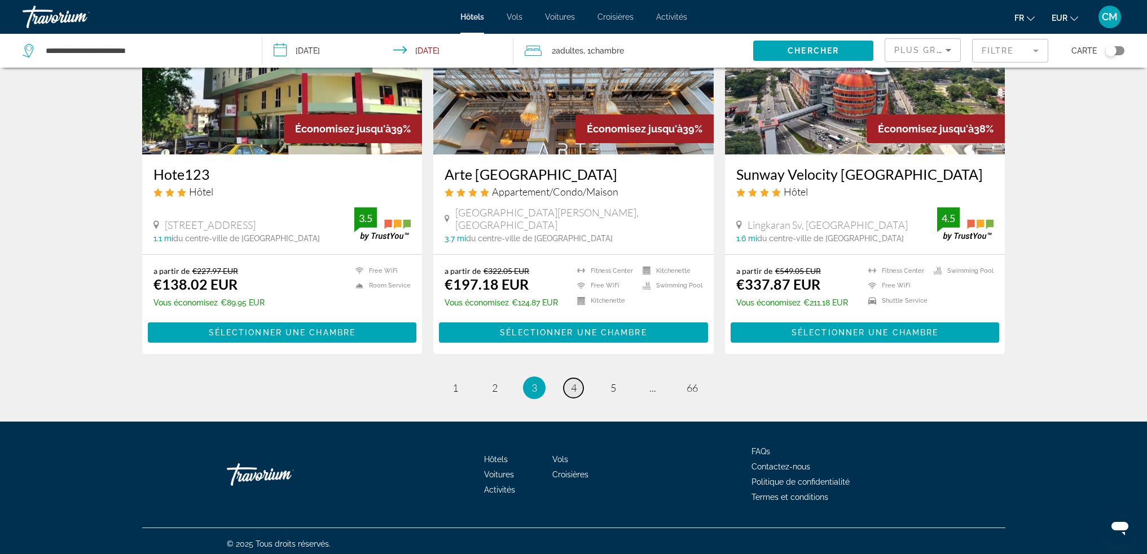
click at [572, 385] on span "4" at bounding box center [574, 388] width 6 height 12
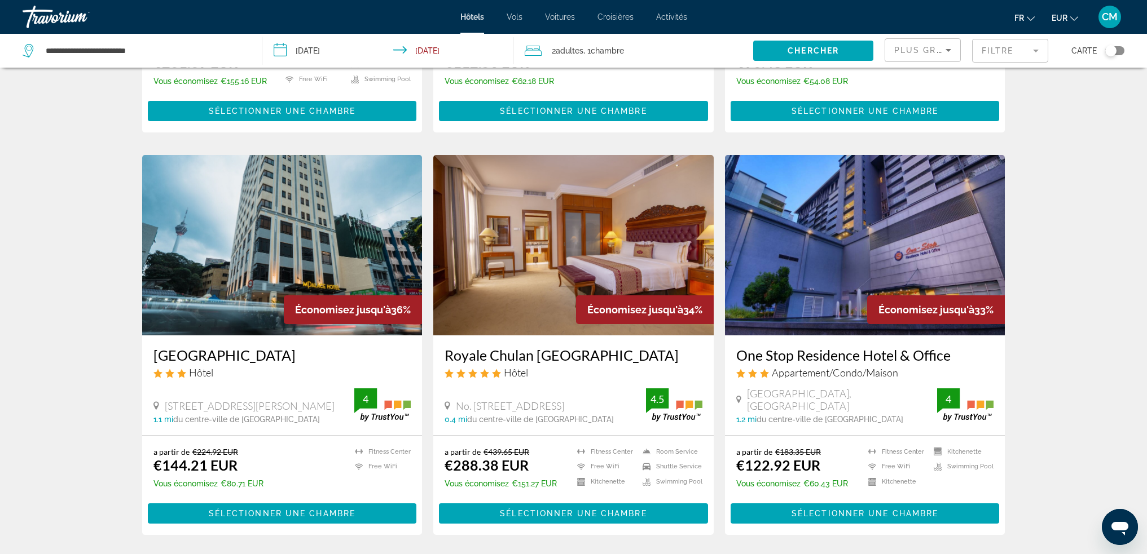
scroll to position [790, 0]
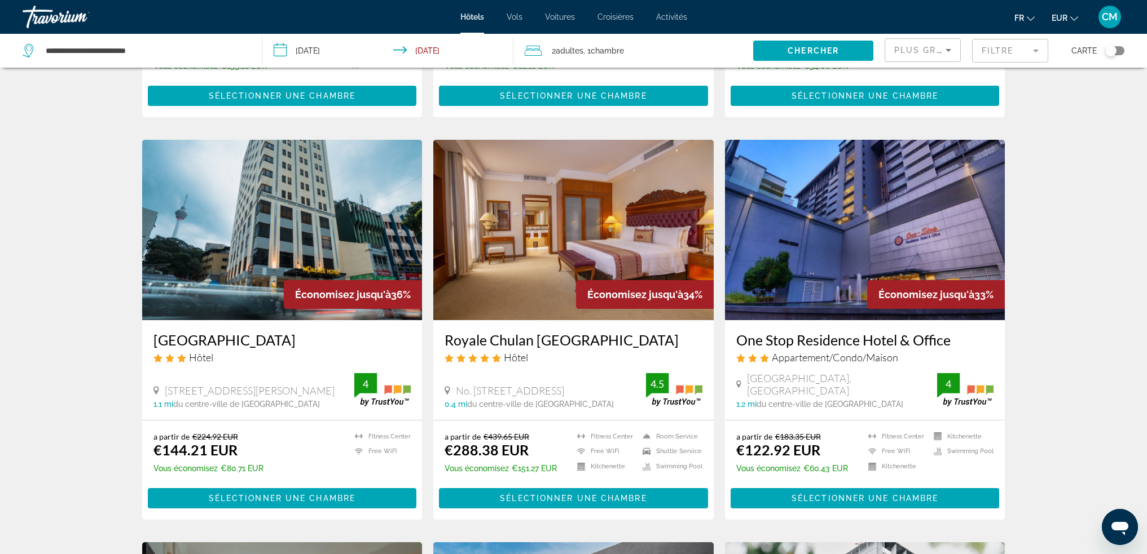
click at [586, 210] on img "Main content" at bounding box center [573, 230] width 280 height 180
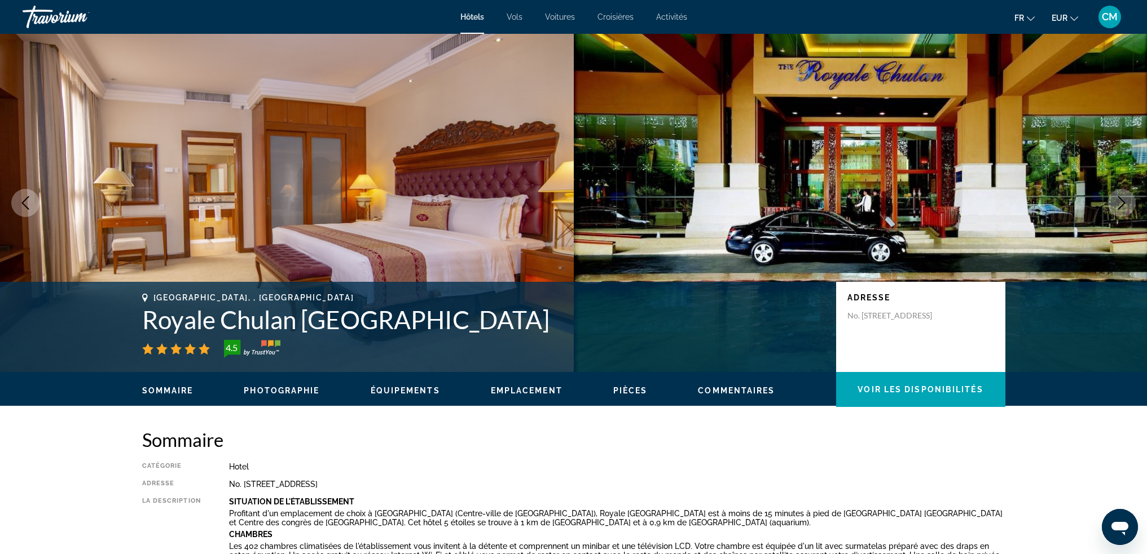
click at [1119, 201] on icon "Next image" at bounding box center [1121, 203] width 14 height 14
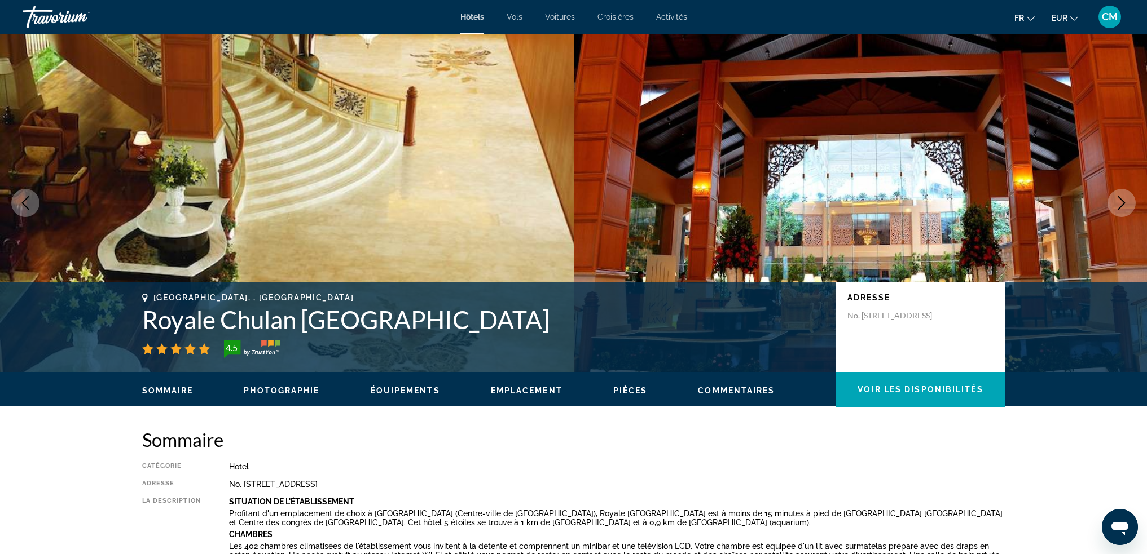
click at [1119, 201] on icon "Next image" at bounding box center [1121, 203] width 14 height 14
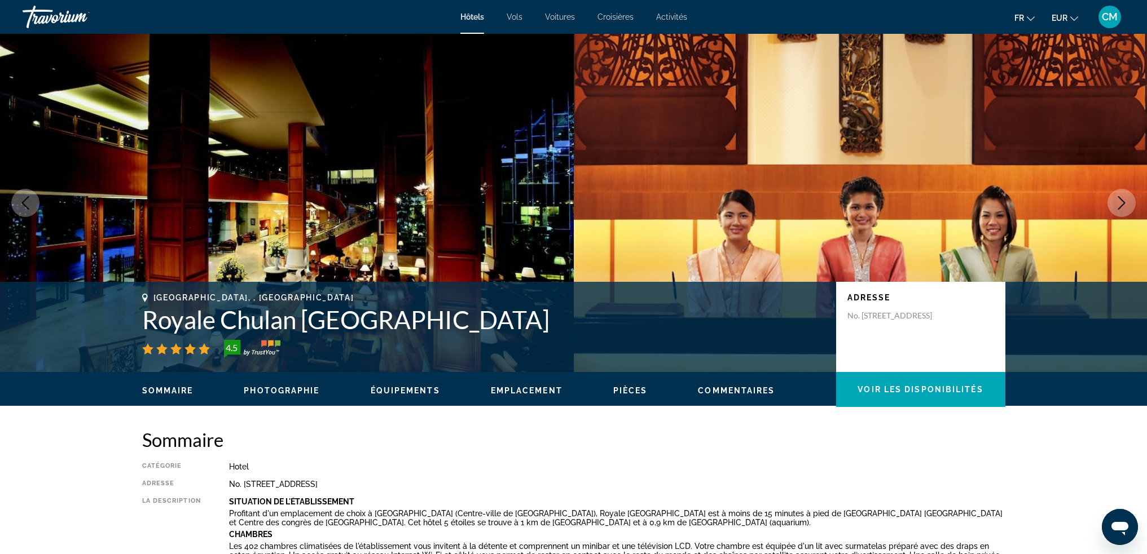
click at [1119, 201] on icon "Next image" at bounding box center [1121, 203] width 14 height 14
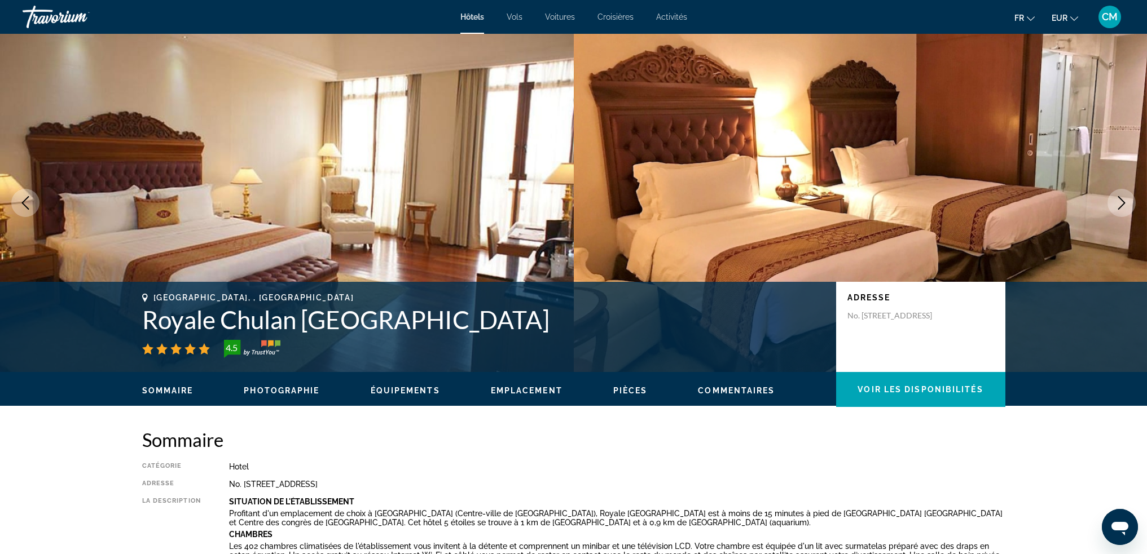
click at [1119, 201] on icon "Next image" at bounding box center [1121, 203] width 14 height 14
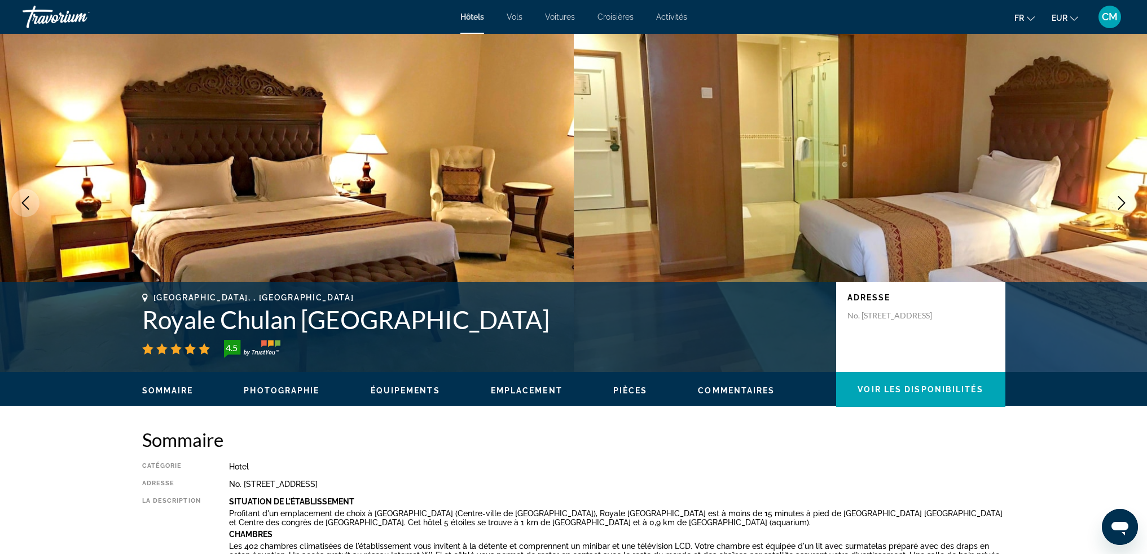
click at [1119, 201] on icon "Next image" at bounding box center [1121, 203] width 14 height 14
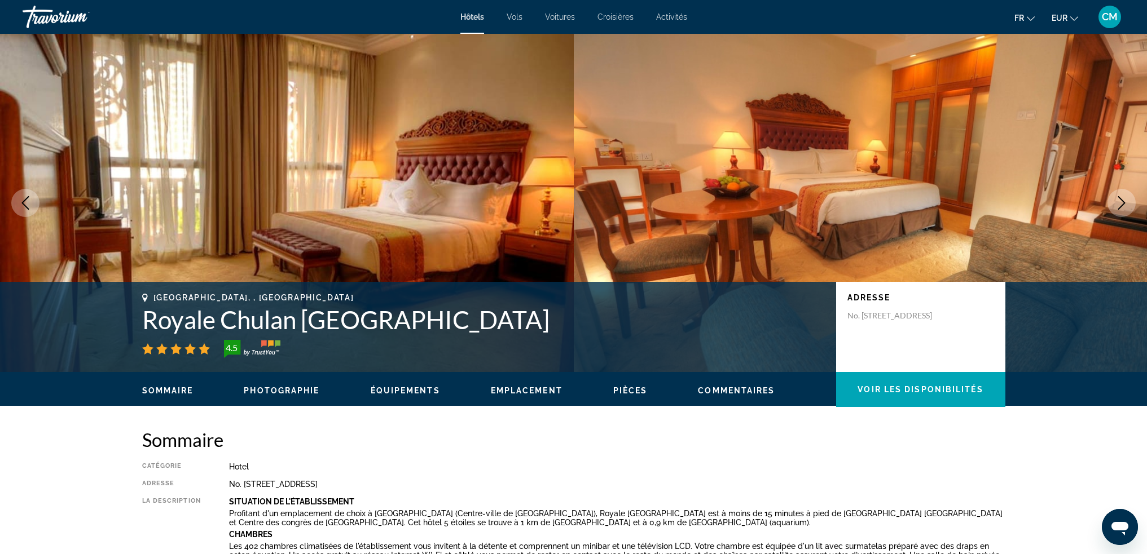
click at [1119, 201] on icon "Next image" at bounding box center [1121, 203] width 14 height 14
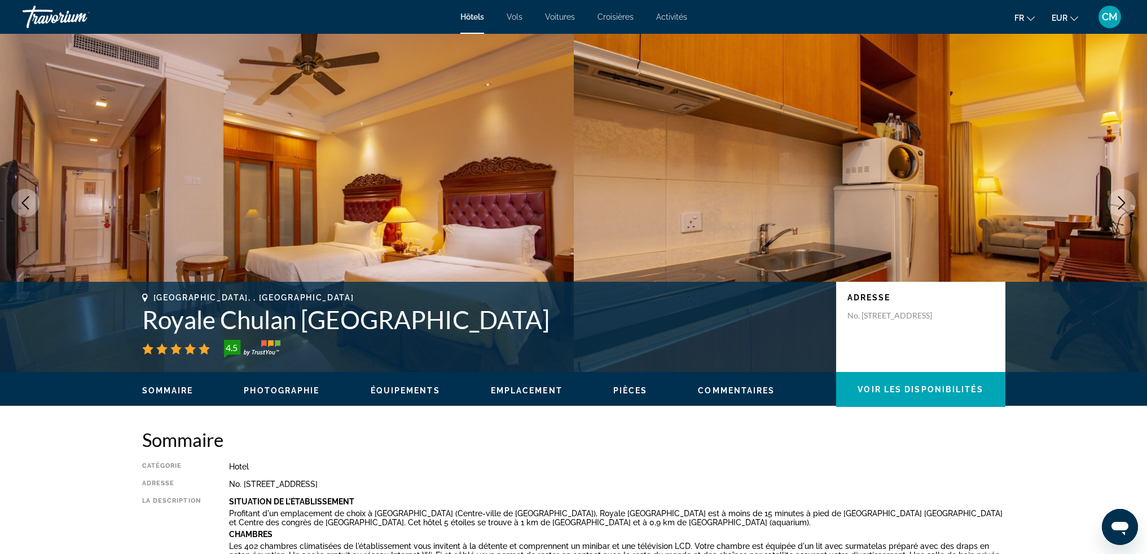
click at [1119, 201] on icon "Next image" at bounding box center [1121, 203] width 14 height 14
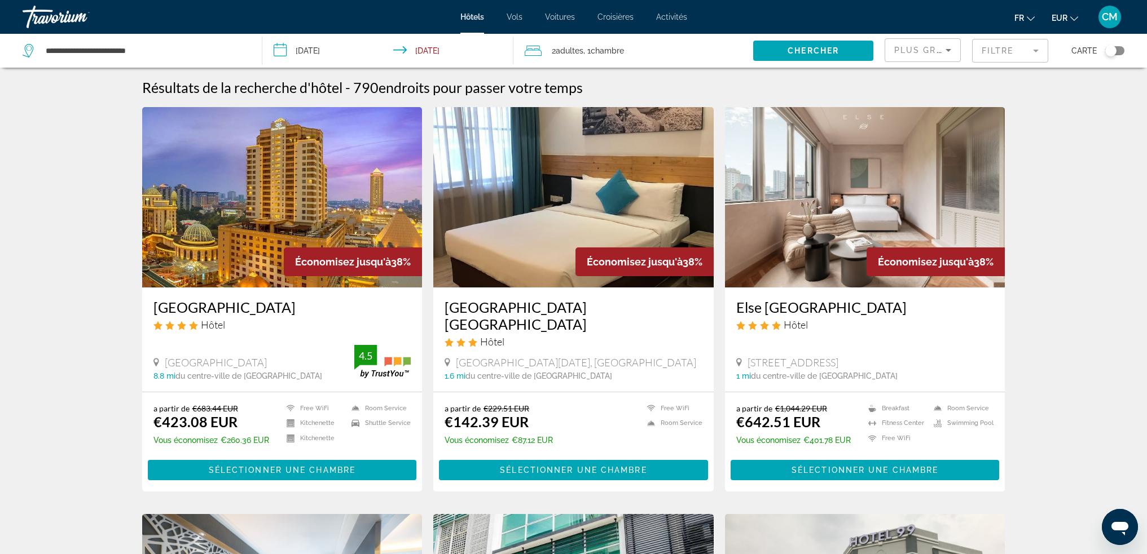
click at [318, 215] on img "Main content" at bounding box center [282, 197] width 280 height 180
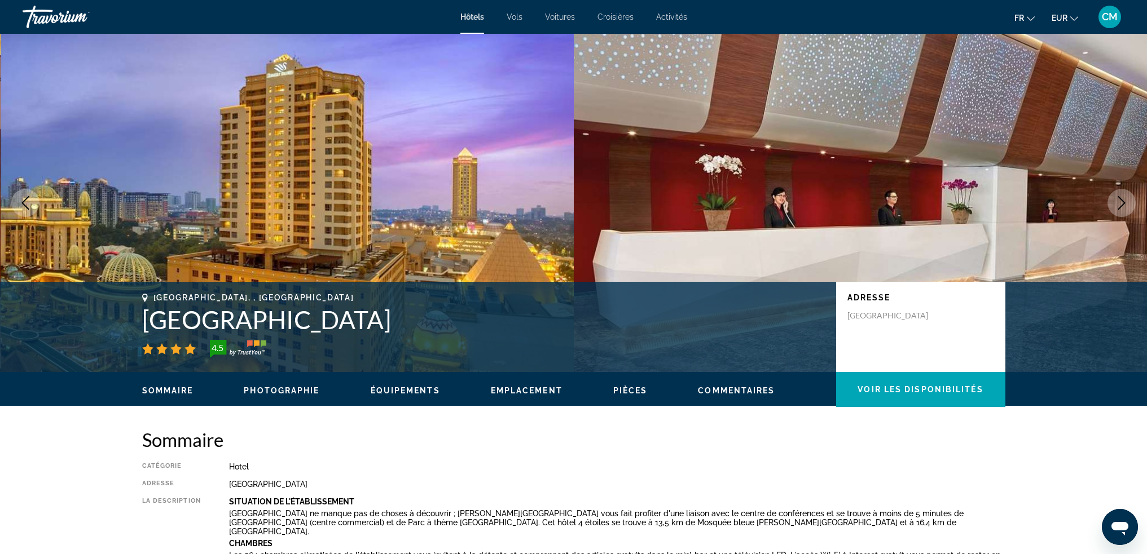
click at [1120, 204] on icon "Next image" at bounding box center [1121, 203] width 14 height 14
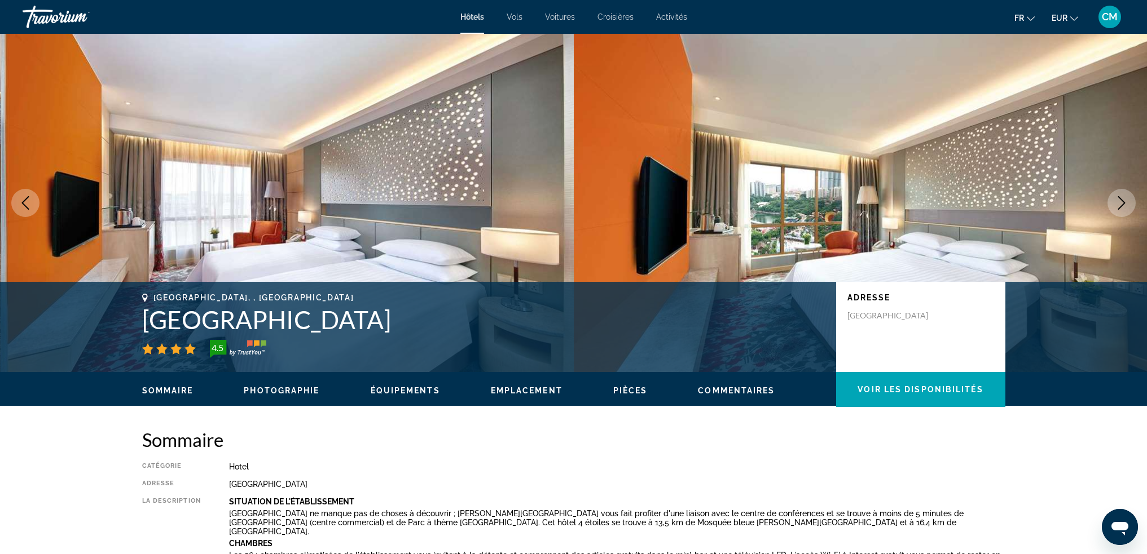
click at [1120, 204] on icon "Next image" at bounding box center [1121, 203] width 14 height 14
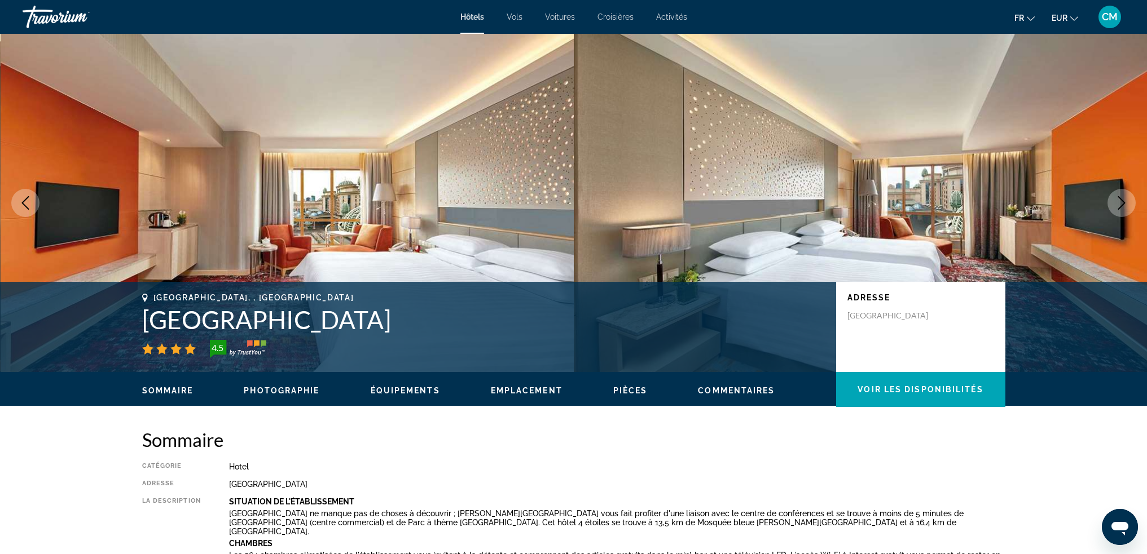
click at [1120, 204] on icon "Next image" at bounding box center [1121, 203] width 14 height 14
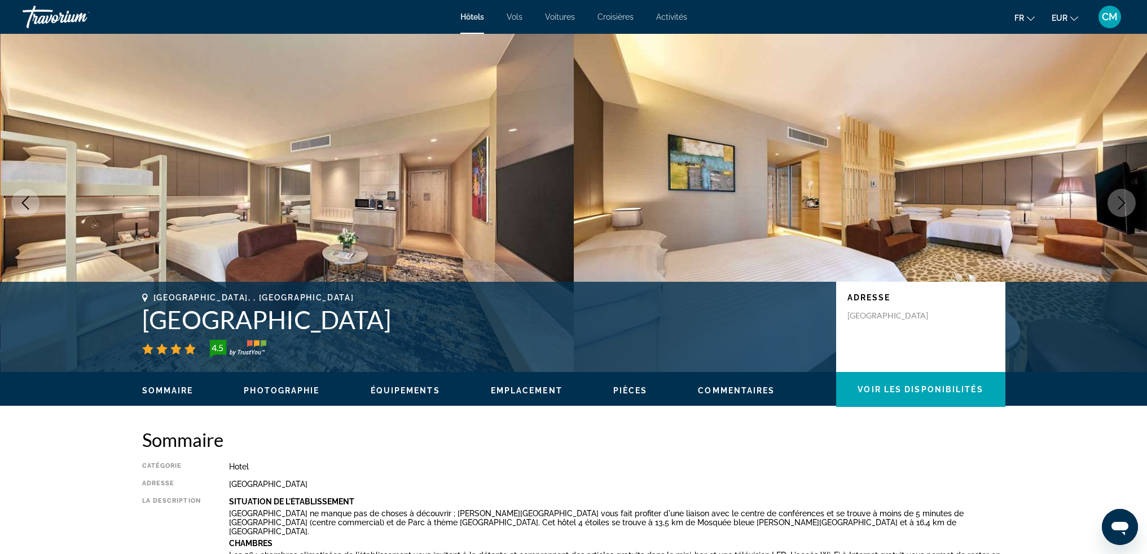
click at [1120, 204] on icon "Next image" at bounding box center [1121, 203] width 14 height 14
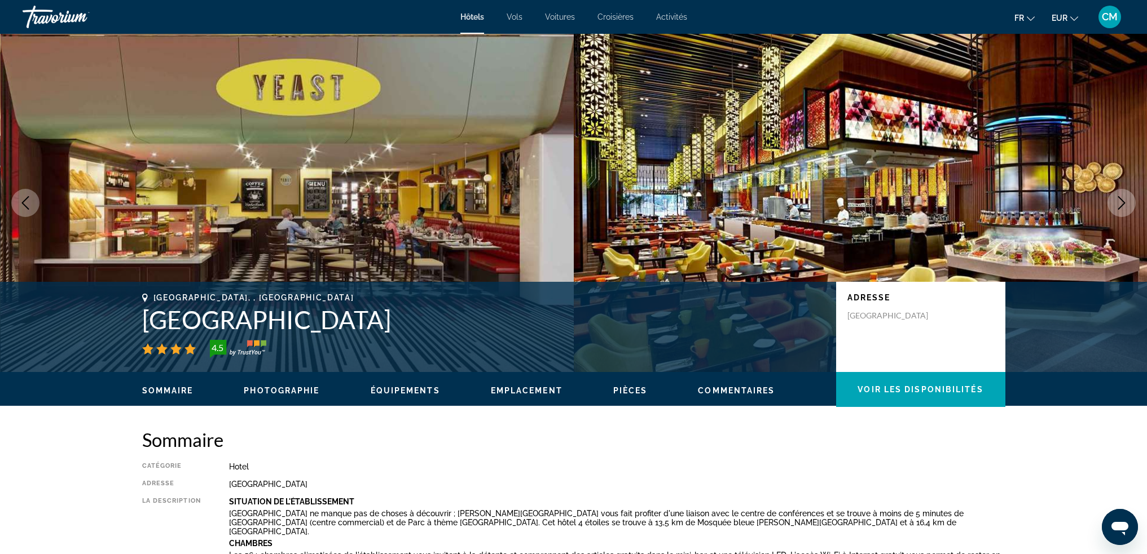
click at [1120, 204] on icon "Next image" at bounding box center [1121, 203] width 14 height 14
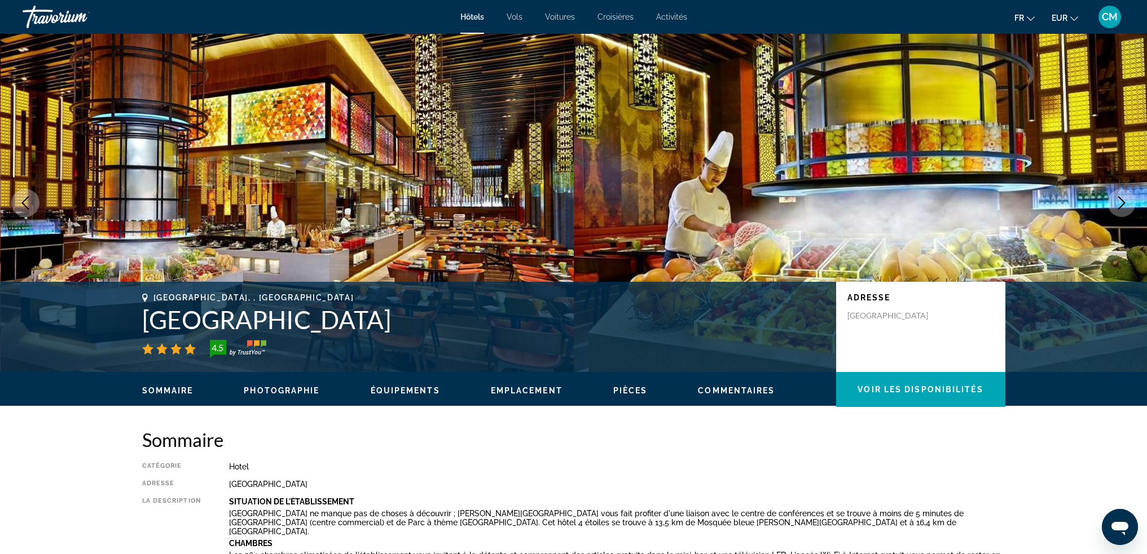
click at [1120, 204] on icon "Next image" at bounding box center [1121, 203] width 14 height 14
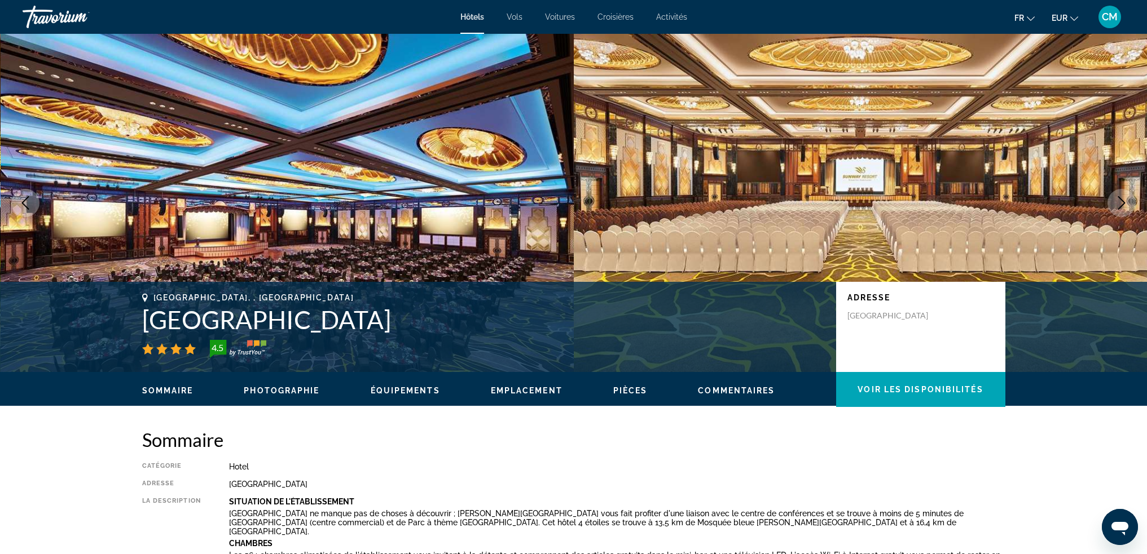
click at [1120, 204] on icon "Next image" at bounding box center [1121, 203] width 14 height 14
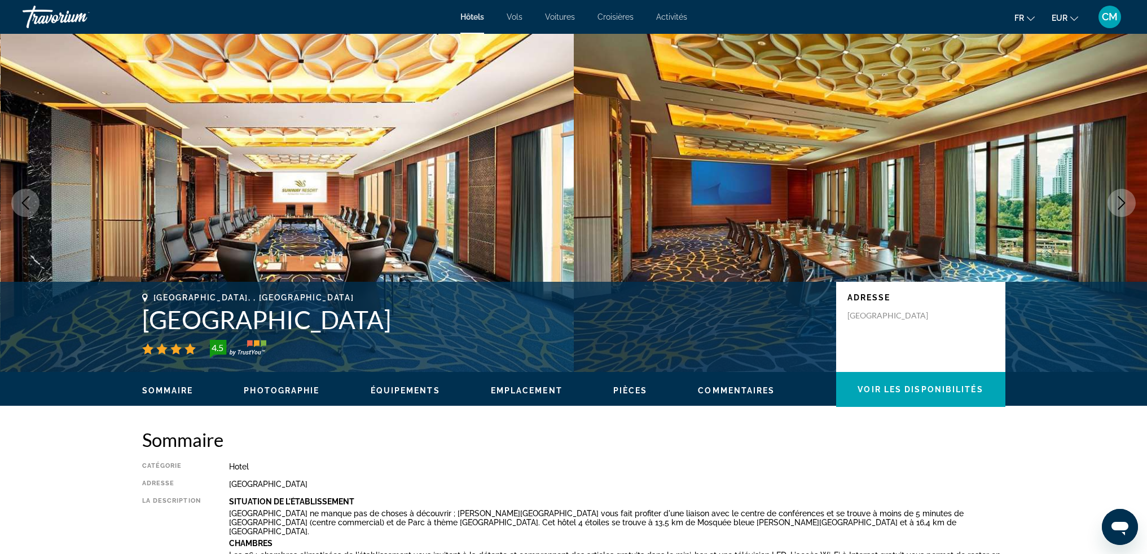
click at [1120, 204] on icon "Next image" at bounding box center [1121, 203] width 14 height 14
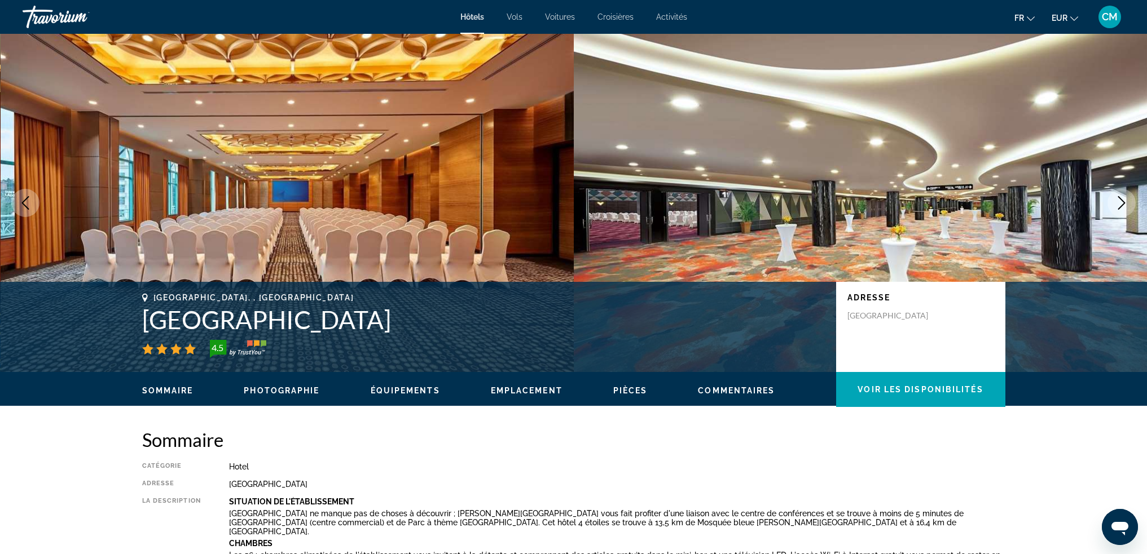
click at [1120, 204] on icon "Next image" at bounding box center [1121, 203] width 14 height 14
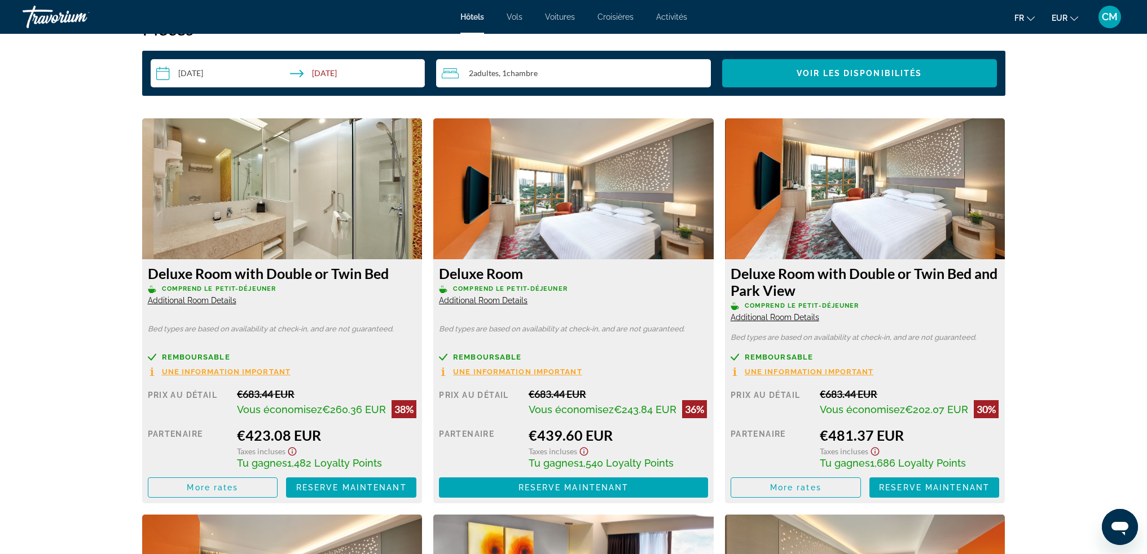
scroll to position [1466, 0]
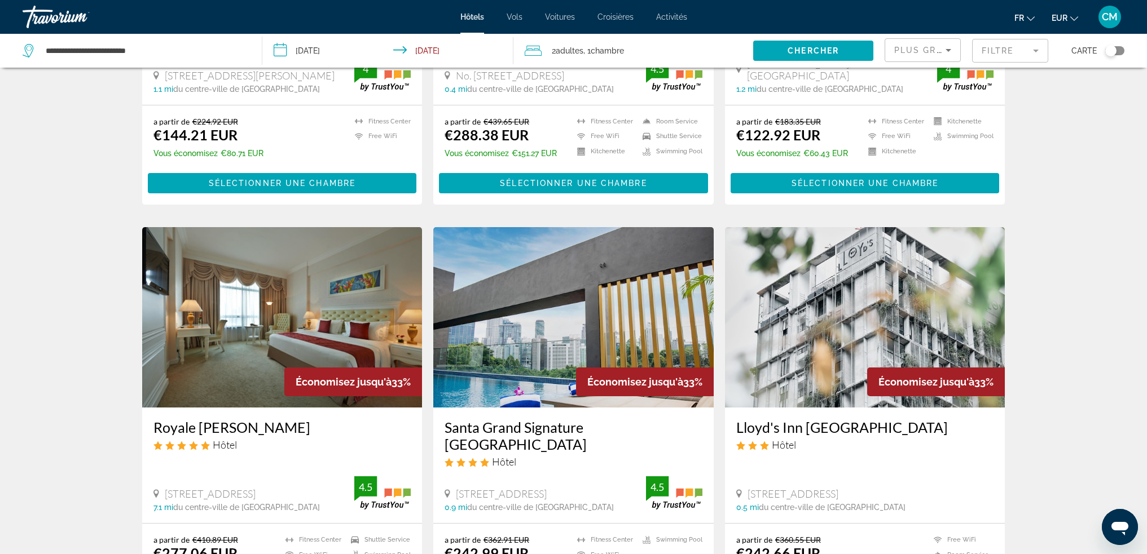
scroll to position [1241, 0]
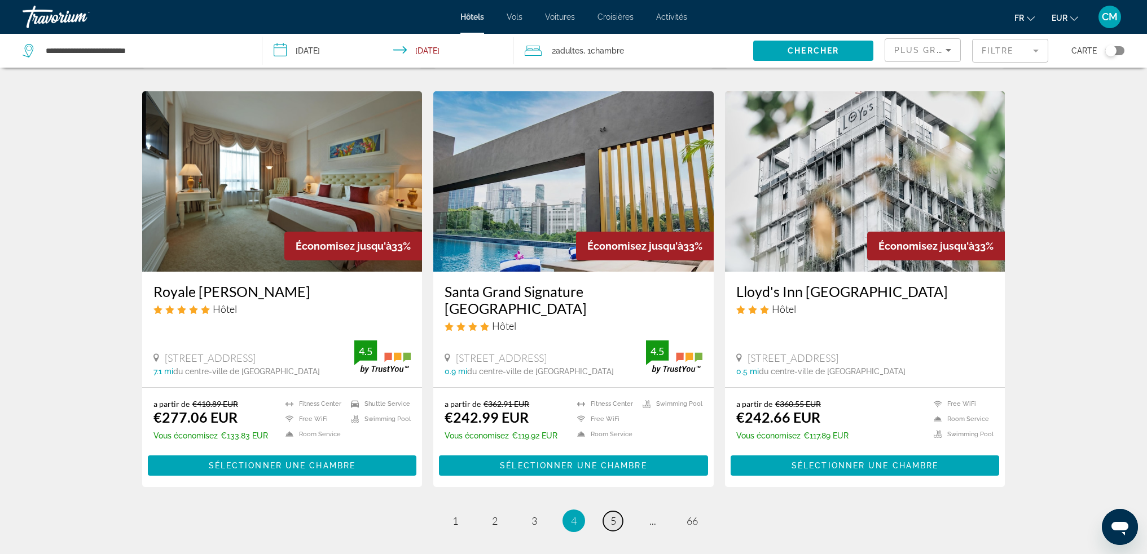
click at [614, 515] on span "5" at bounding box center [613, 521] width 6 height 12
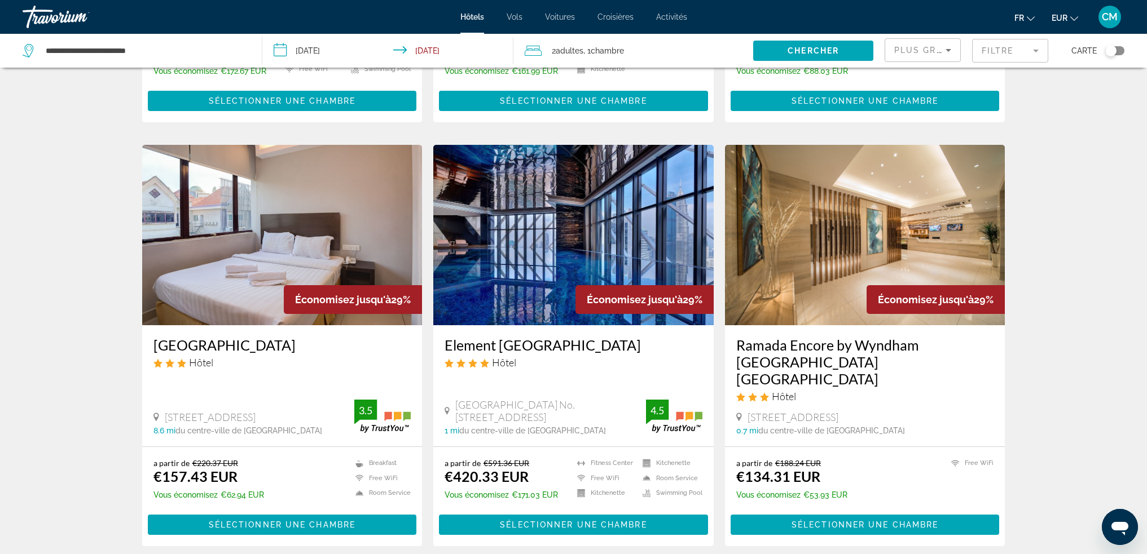
scroll to position [1350, 0]
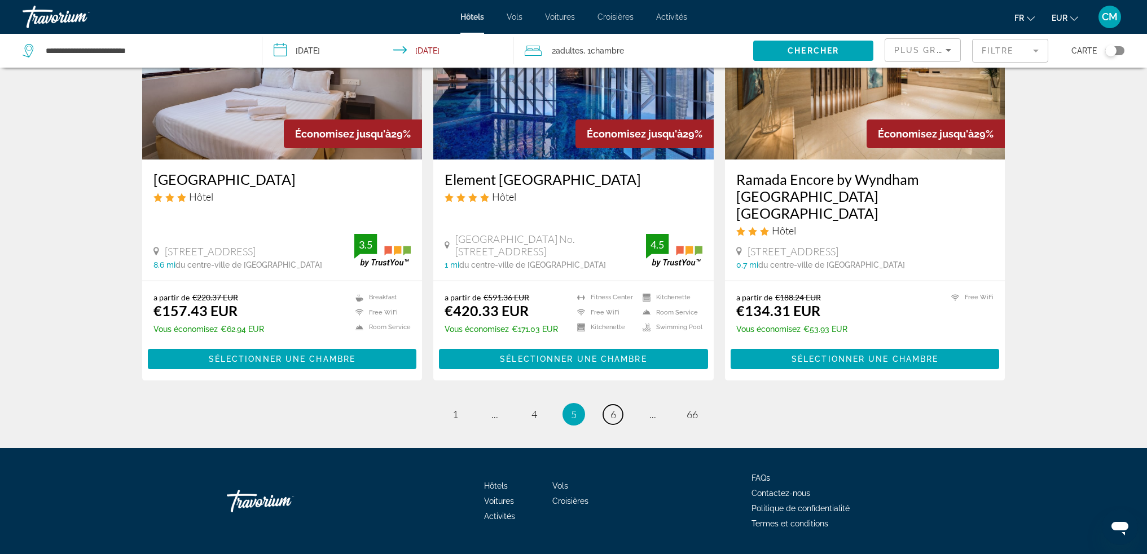
click at [613, 408] on span "6" at bounding box center [613, 414] width 6 height 12
